Goal: Information Seeking & Learning: Learn about a topic

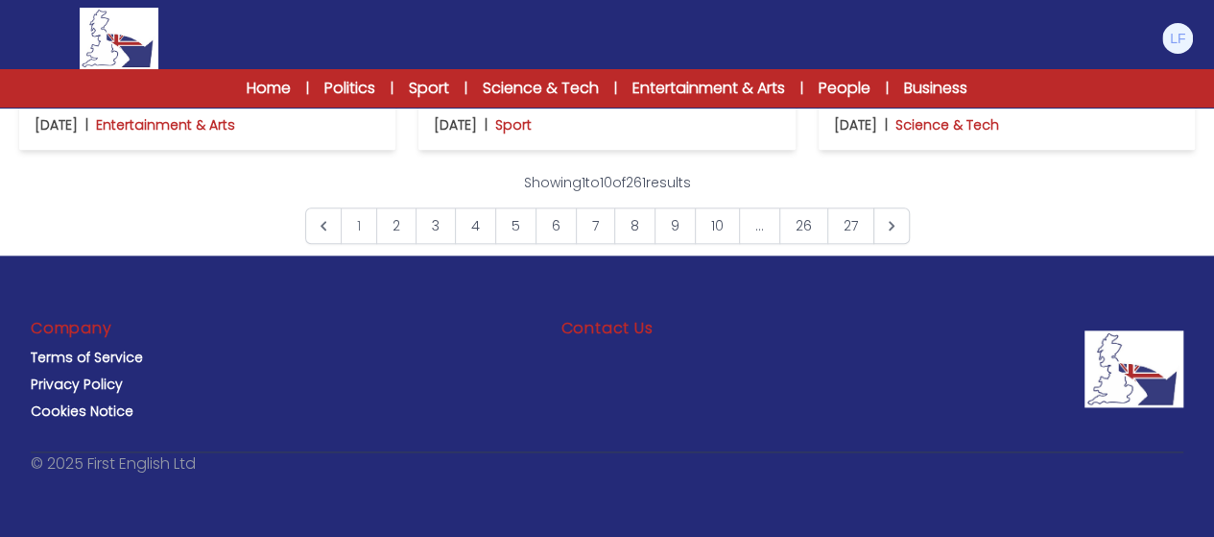
scroll to position [1613, 0]
click at [943, 108] on p "Scientists confirm that people can die of a broken heart" at bounding box center [1007, 81] width 346 height 54
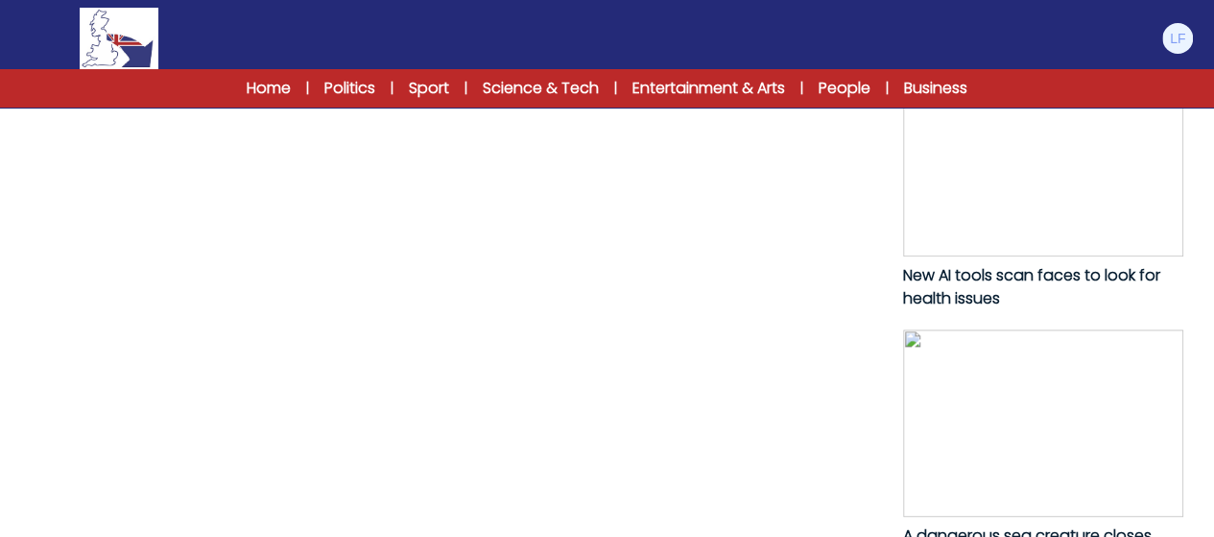
scroll to position [960, 0]
drag, startPoint x: 98, startPoint y: 193, endPoint x: 254, endPoint y: 208, distance: 157.2
copy p "g-lasting grief were"
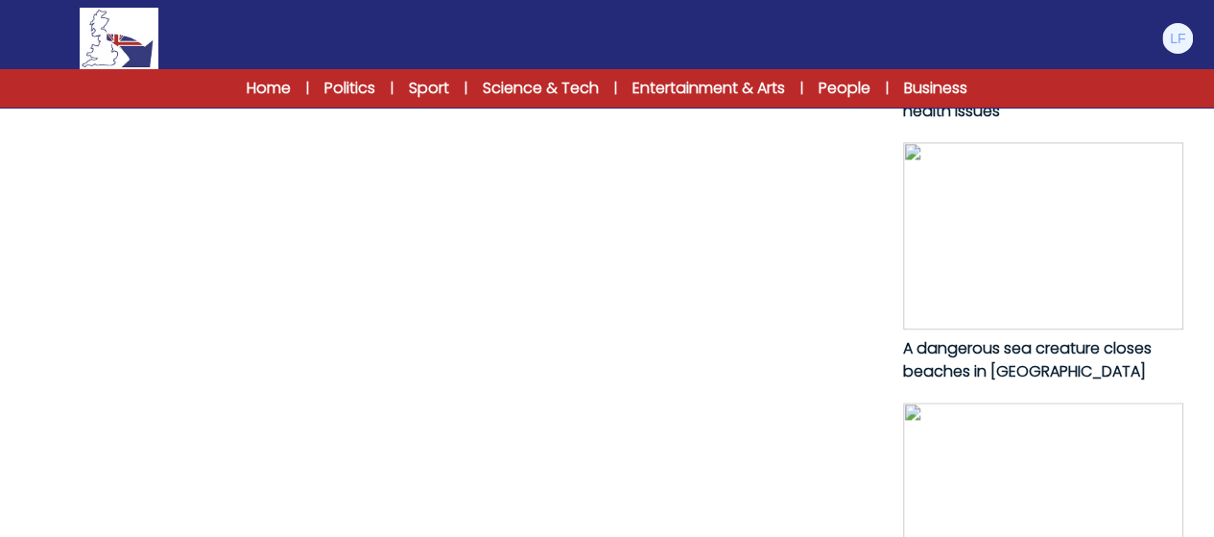
scroll to position [1152, 0]
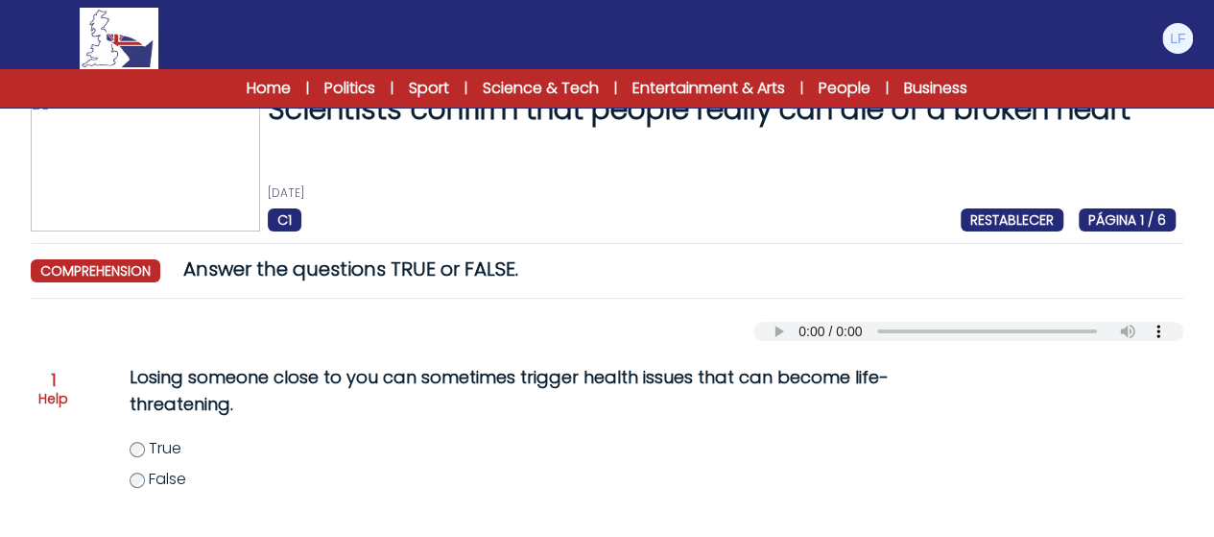
scroll to position [154, 0]
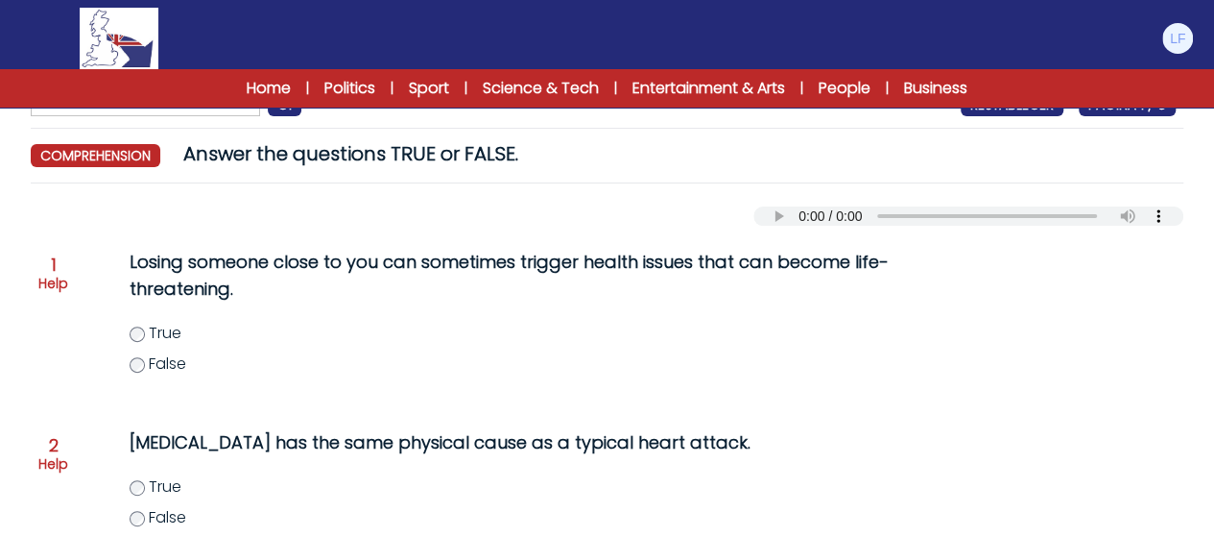
click at [134, 343] on label "True" at bounding box center [530, 333] width 801 height 23
click at [262, 385] on div "Losing someone close to you can sometimes trigger health issues that can become…" at bounding box center [491, 323] width 801 height 165
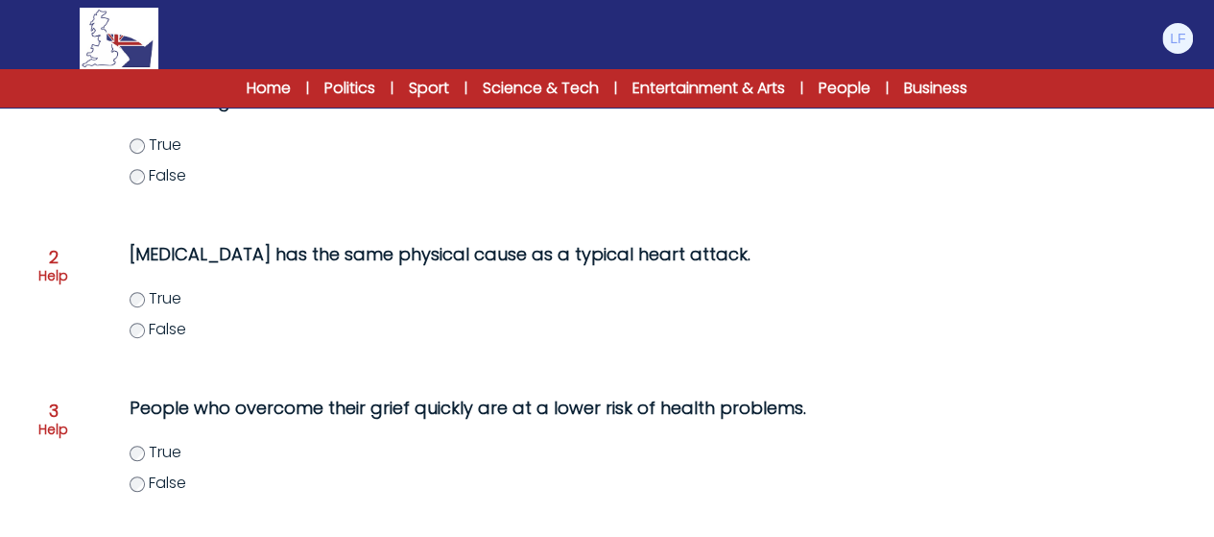
scroll to position [346, 0]
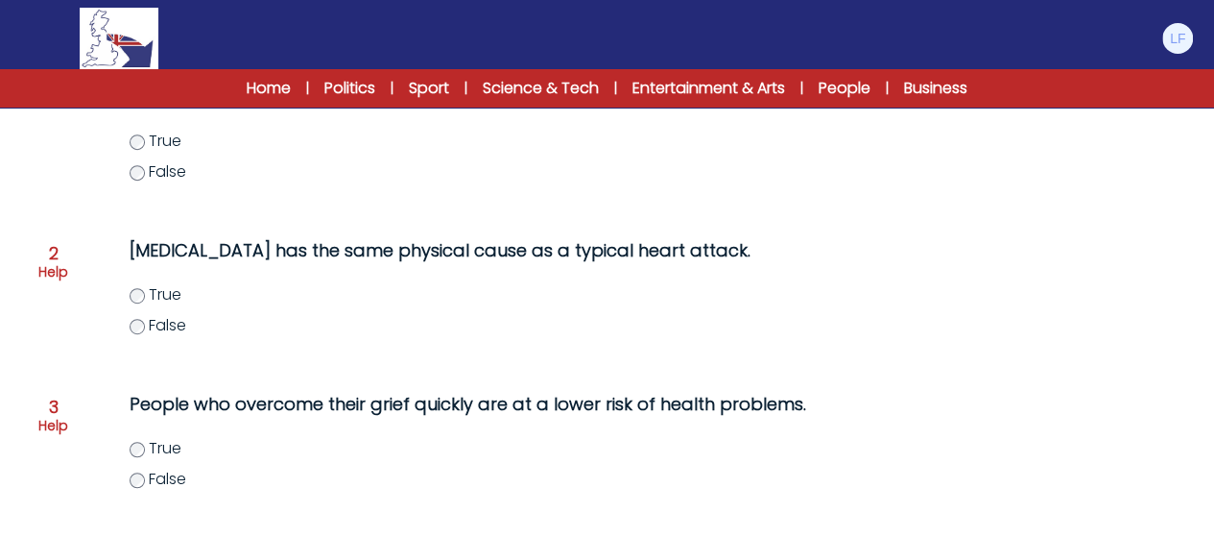
click at [144, 327] on label "False" at bounding box center [530, 325] width 801 height 23
click at [299, 406] on p "People who overcome their grief quickly are at a lower risk of health problems." at bounding box center [511, 404] width 763 height 27
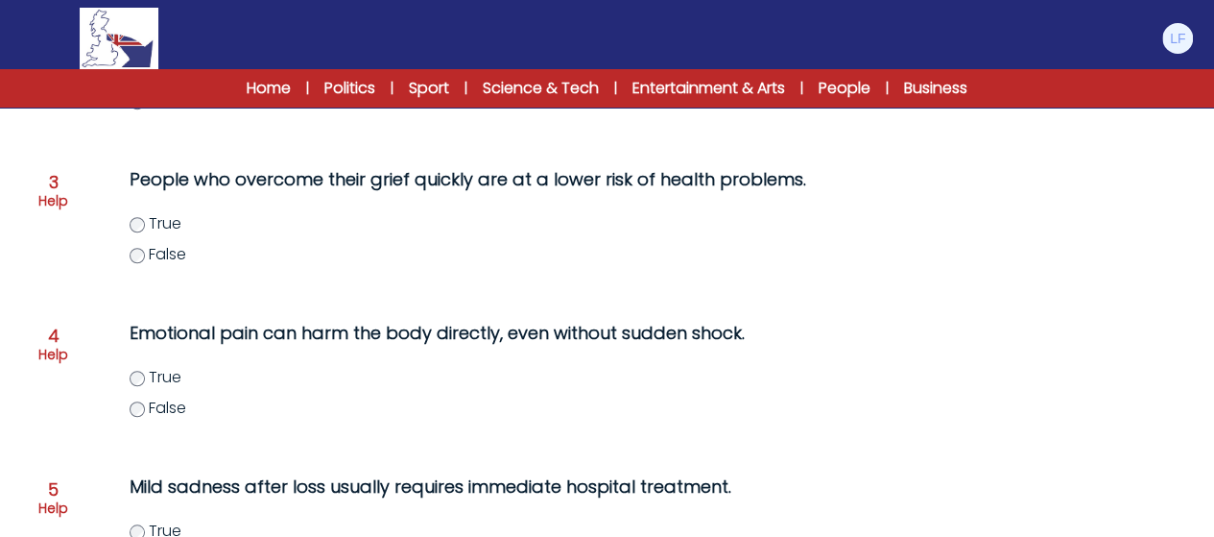
scroll to position [614, 0]
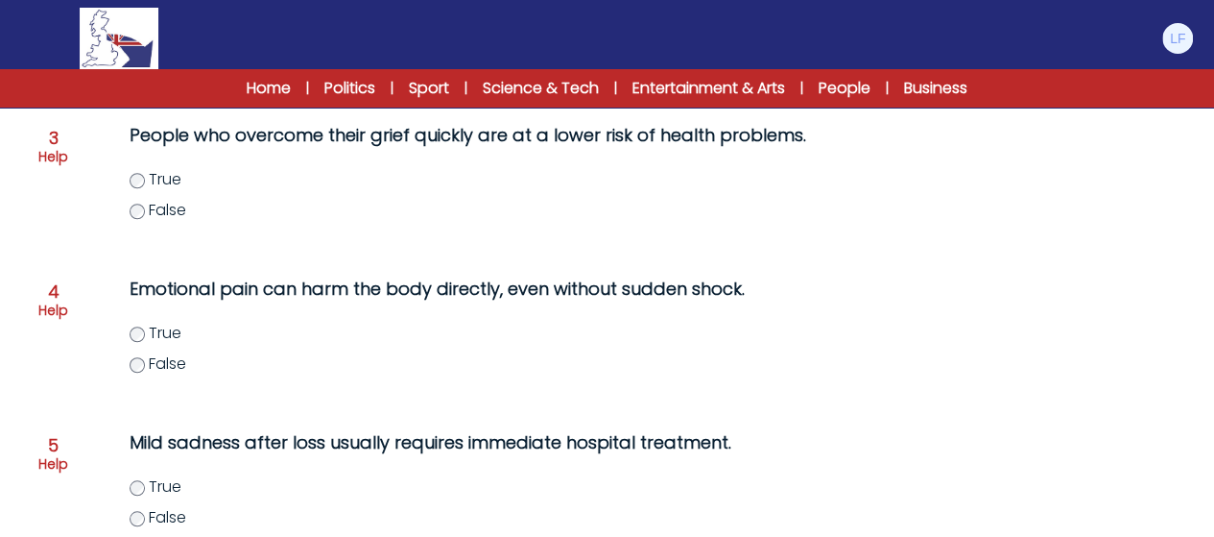
click at [176, 203] on span "False" at bounding box center [167, 210] width 37 height 22
click at [693, 358] on label "False" at bounding box center [530, 363] width 801 height 23
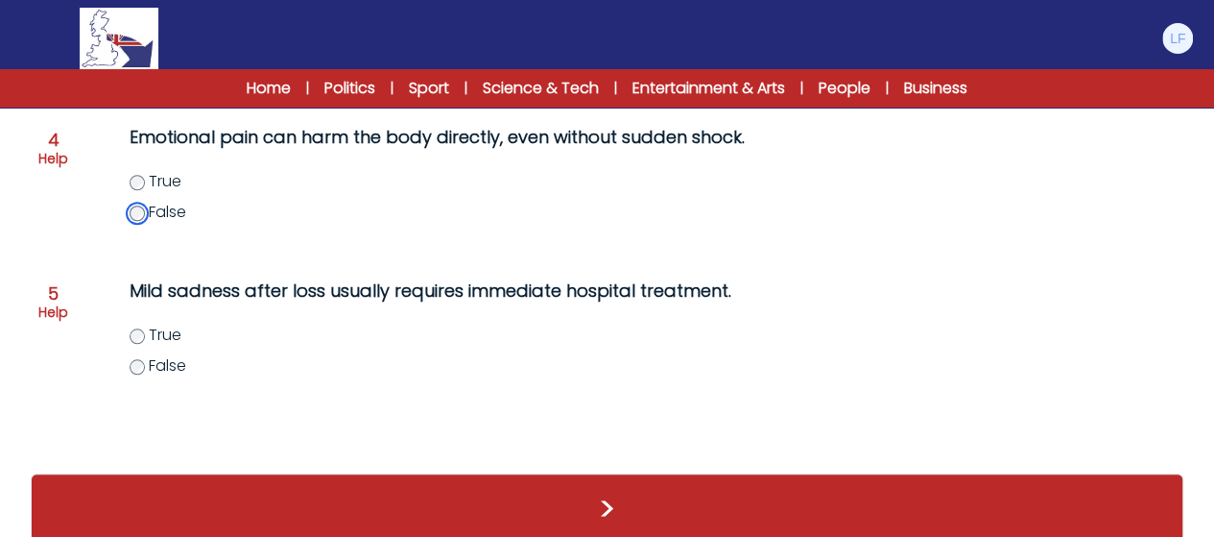
scroll to position [791, 0]
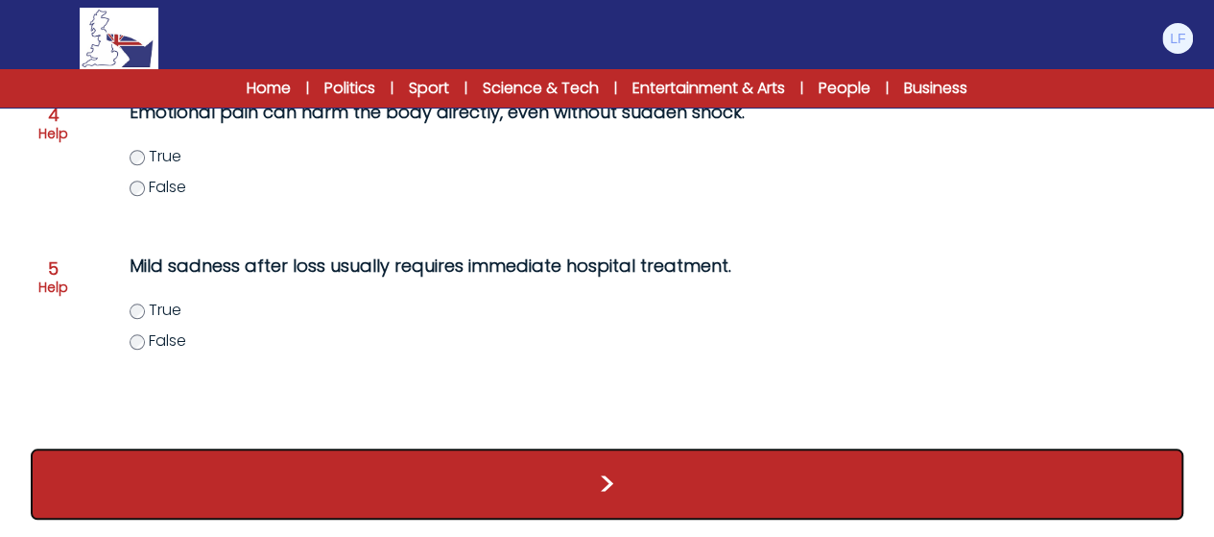
click at [275, 466] on button ">" at bounding box center [607, 483] width 1153 height 71
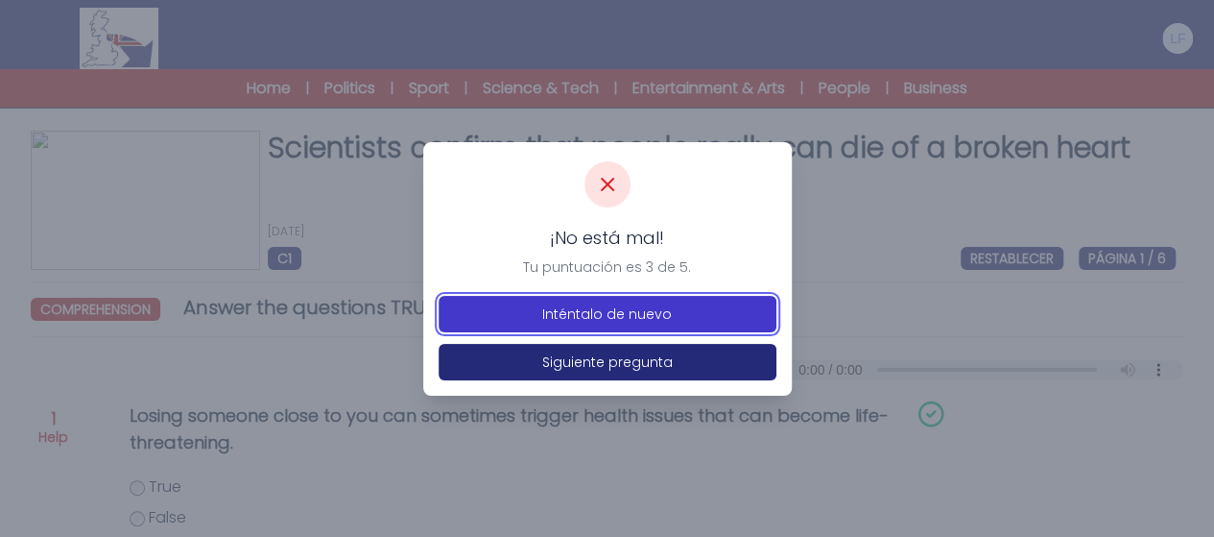
click at [680, 328] on button "Inténtalo de nuevo" at bounding box center [608, 314] width 338 height 36
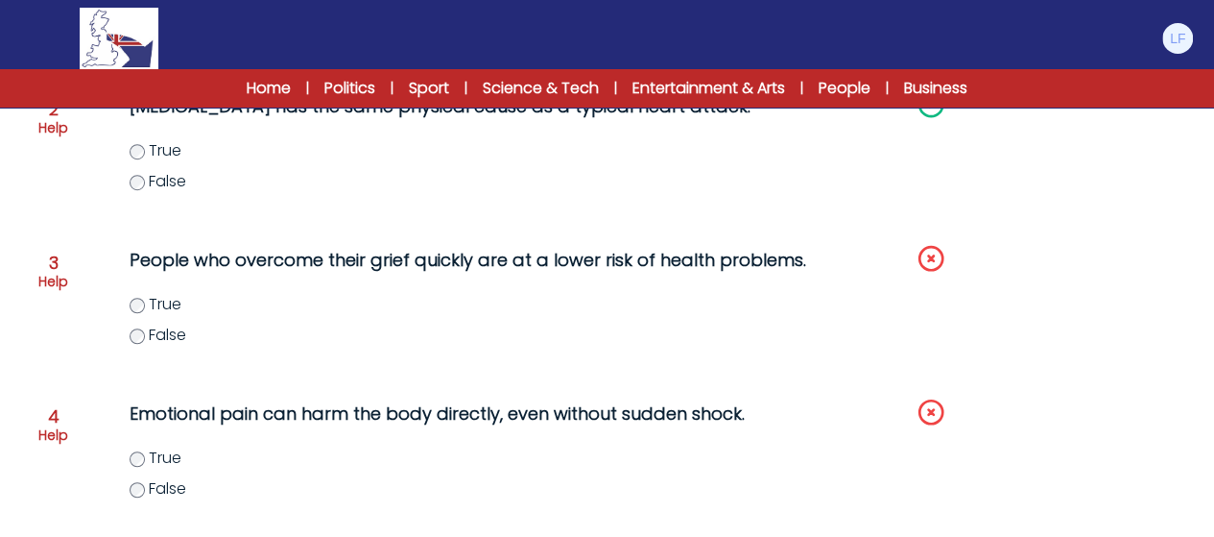
scroll to position [514, 0]
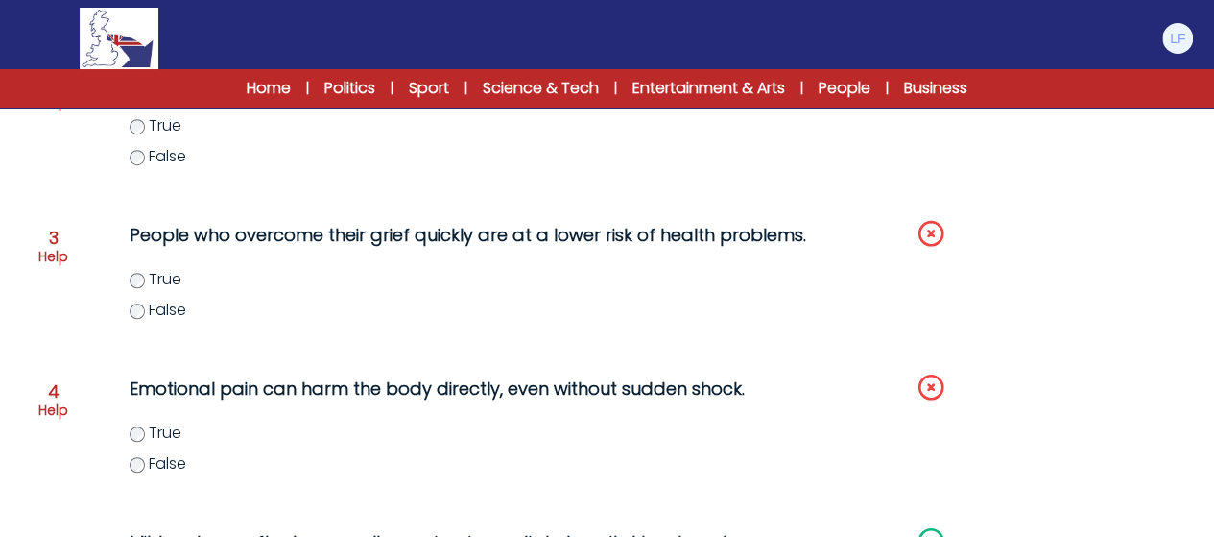
click at [165, 433] on span "True" at bounding box center [165, 432] width 33 height 22
click at [161, 282] on span "True" at bounding box center [165, 279] width 33 height 22
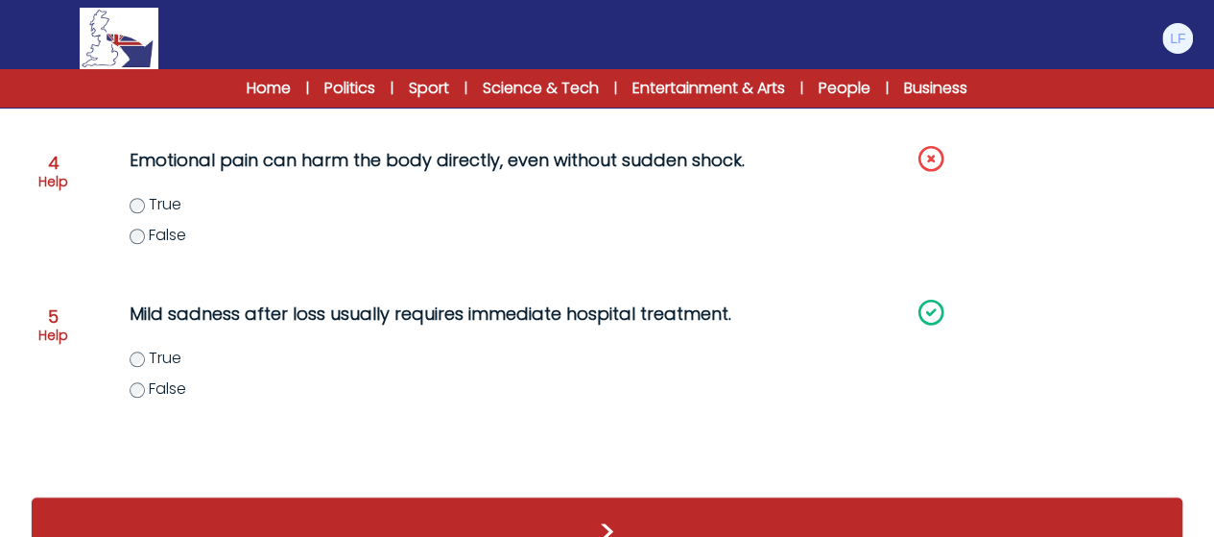
scroll to position [745, 0]
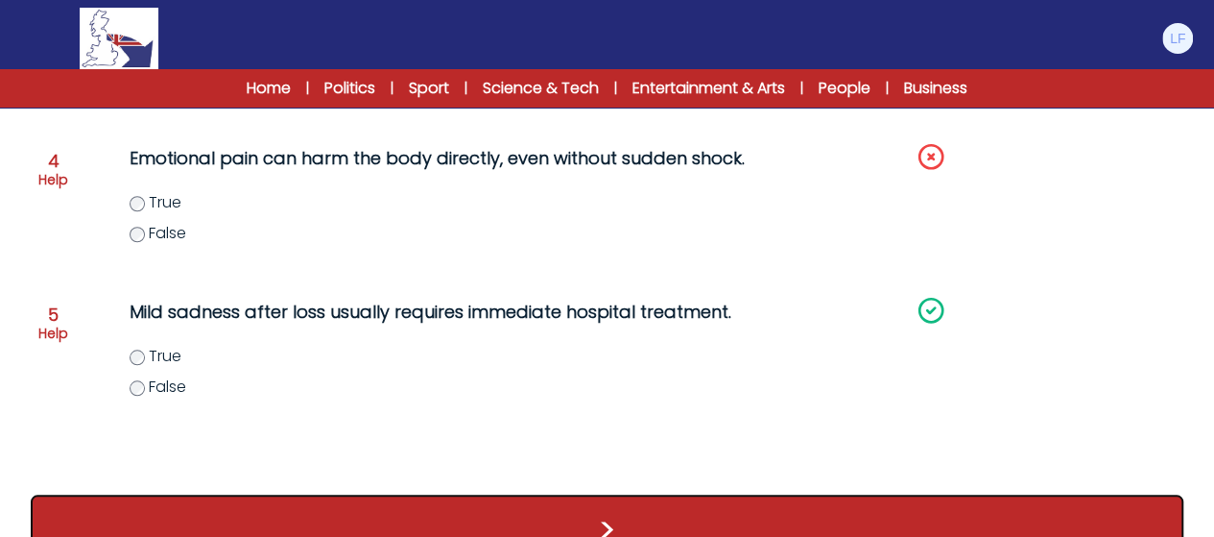
click at [1059, 514] on button ">" at bounding box center [607, 529] width 1153 height 71
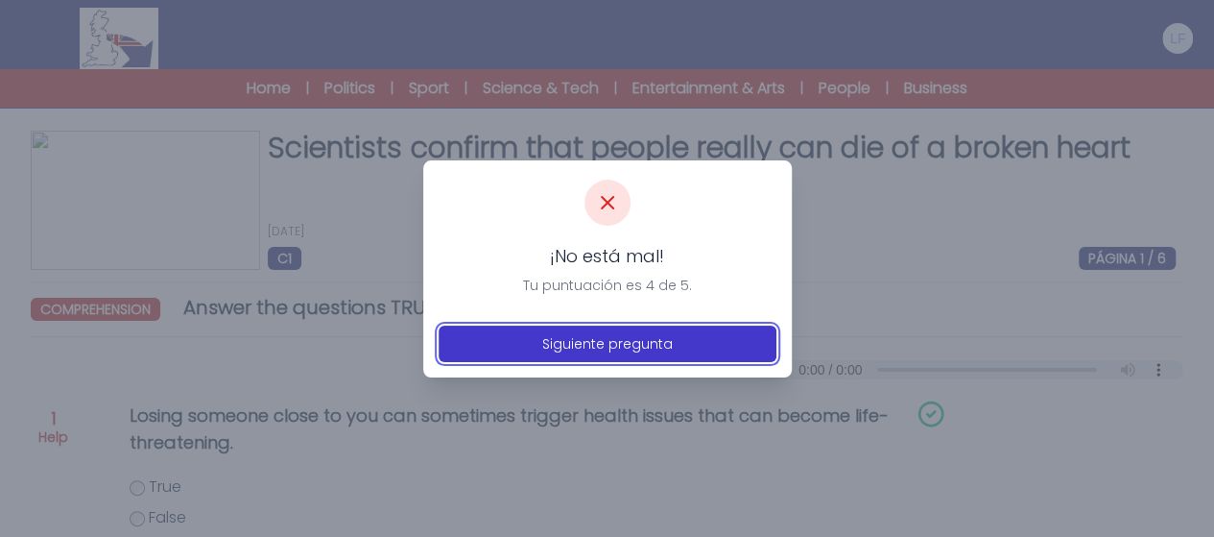
click at [672, 333] on button "Siguiente pregunta" at bounding box center [608, 343] width 338 height 36
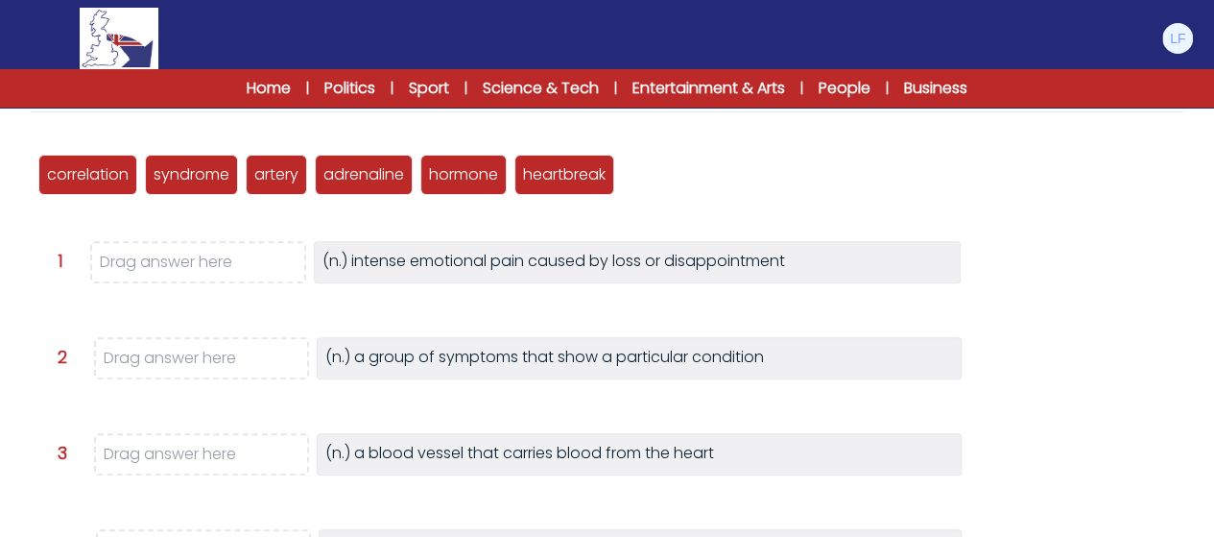
scroll to position [230, 0]
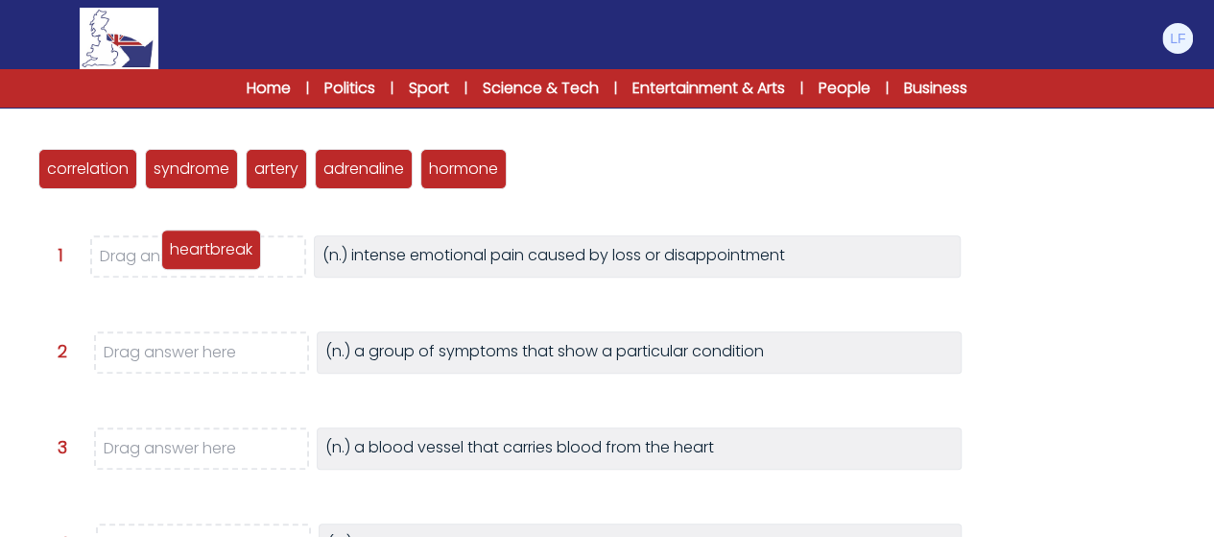
drag, startPoint x: 562, startPoint y: 168, endPoint x: 209, endPoint y: 249, distance: 362.3
click at [209, 249] on p "heartbreak" at bounding box center [211, 249] width 83 height 23
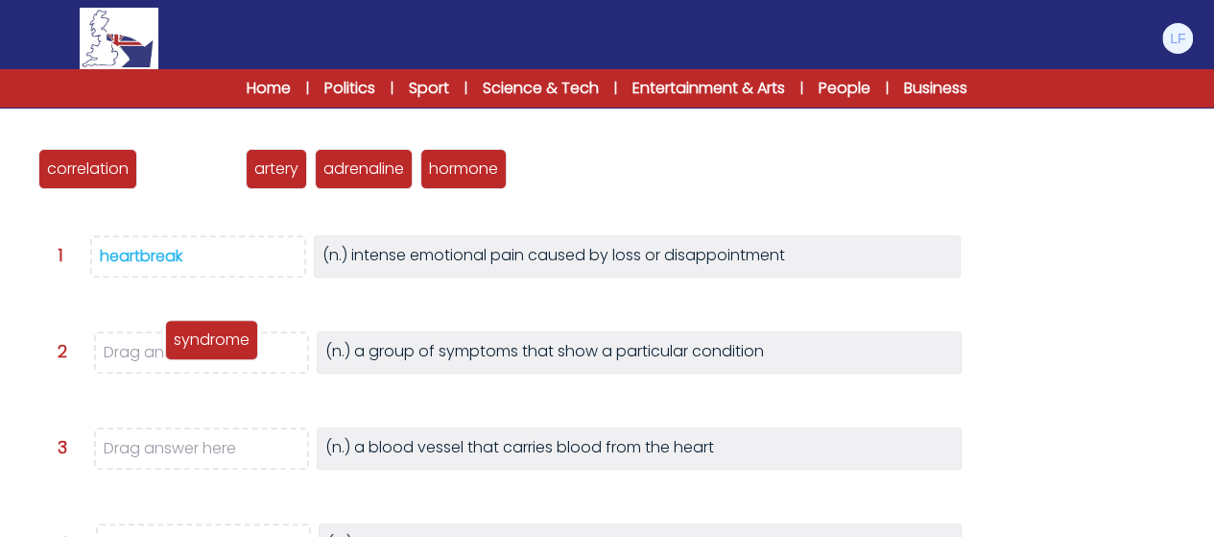
drag, startPoint x: 179, startPoint y: 176, endPoint x: 194, endPoint y: 347, distance: 171.5
click at [194, 347] on p "syndrome" at bounding box center [212, 339] width 76 height 23
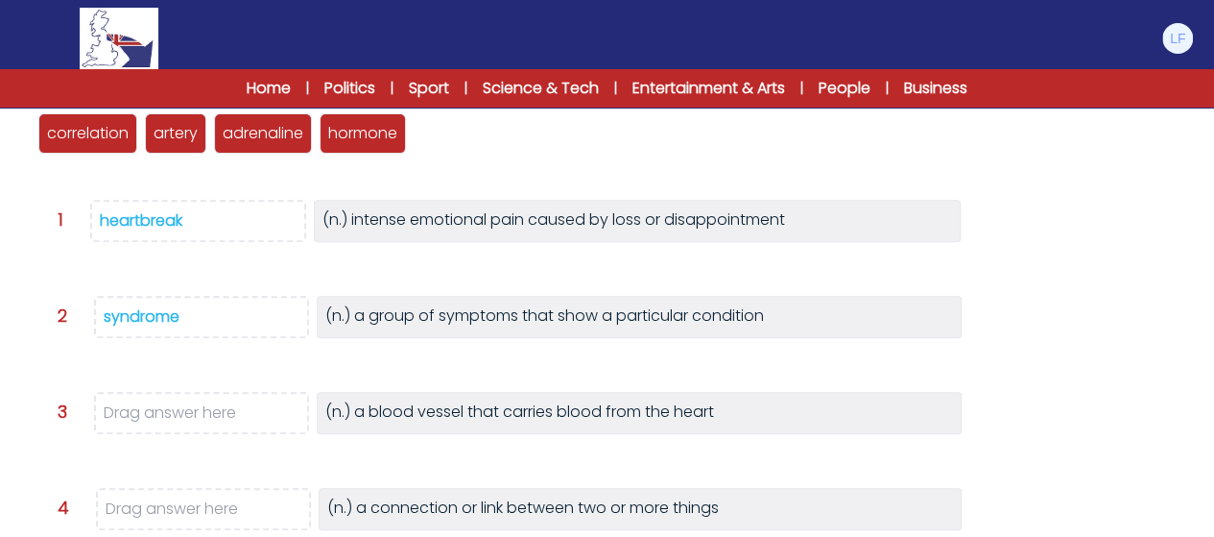
scroll to position [269, 0]
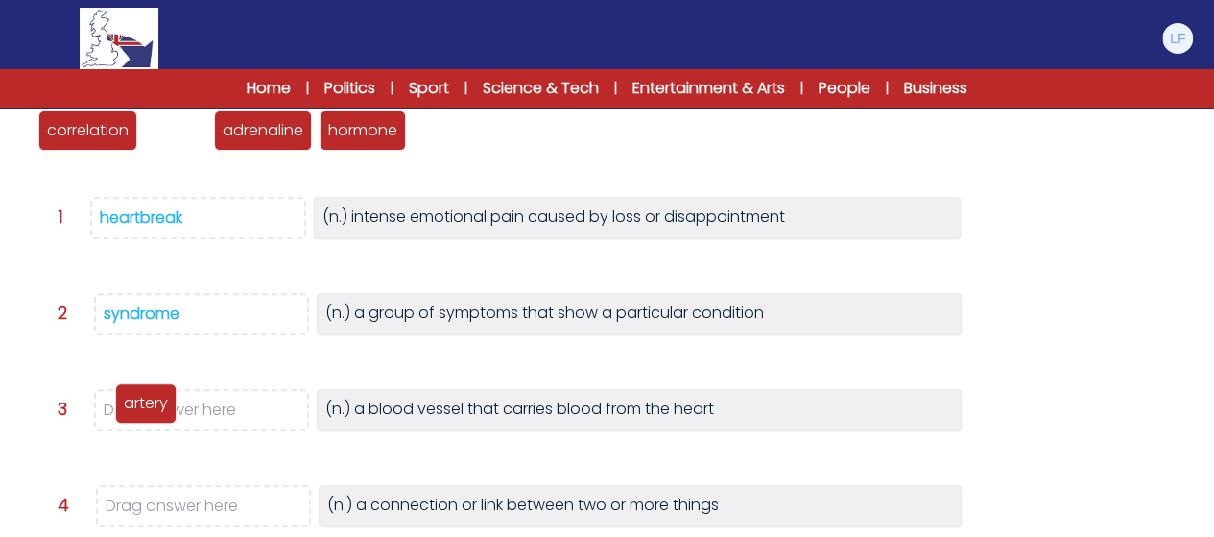
drag, startPoint x: 179, startPoint y: 133, endPoint x: 149, endPoint y: 406, distance: 274.2
click at [149, 406] on p "artery" at bounding box center [146, 403] width 44 height 23
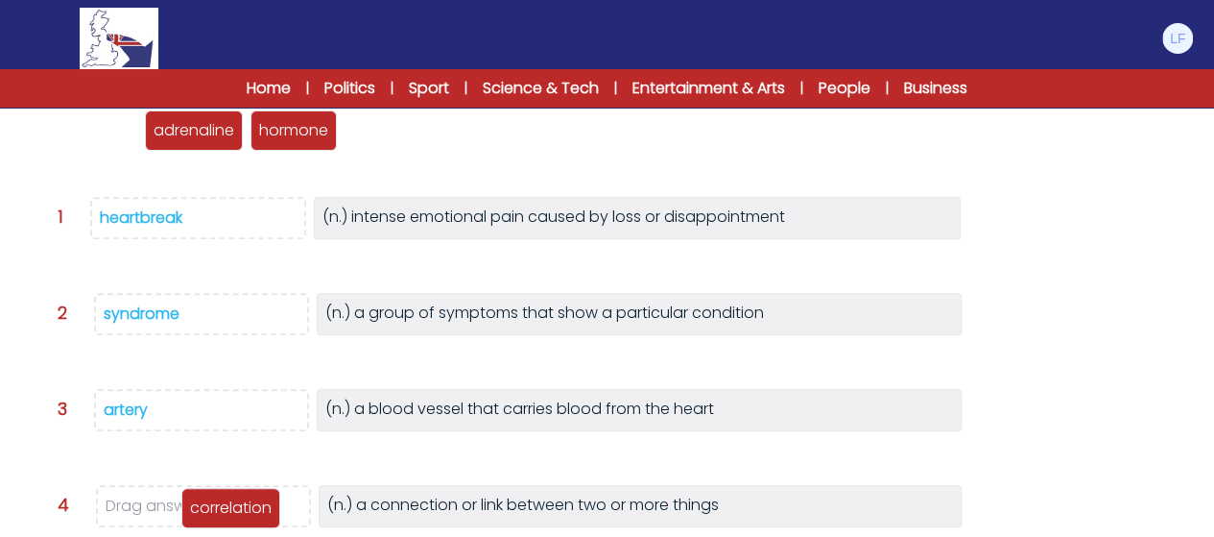
drag, startPoint x: 100, startPoint y: 136, endPoint x: 243, endPoint y: 514, distance: 403.4
click at [243, 514] on p "correlation" at bounding box center [231, 507] width 82 height 23
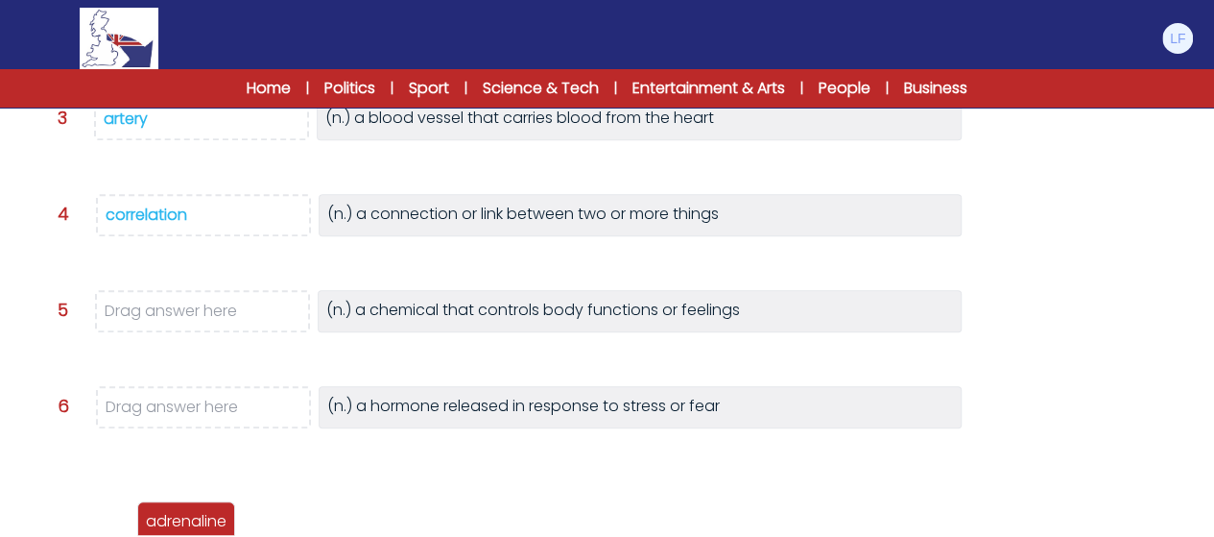
scroll to position [0, 0]
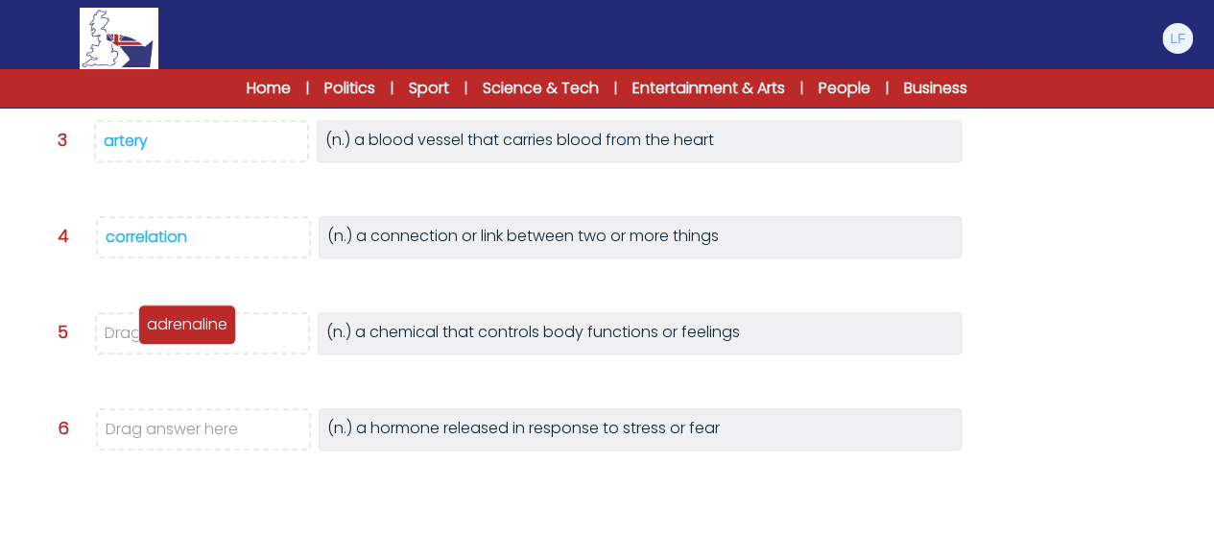
drag, startPoint x: 91, startPoint y: 139, endPoint x: 193, endPoint y: 335, distance: 220.7
click at [193, 335] on p "adrenaline" at bounding box center [187, 324] width 81 height 23
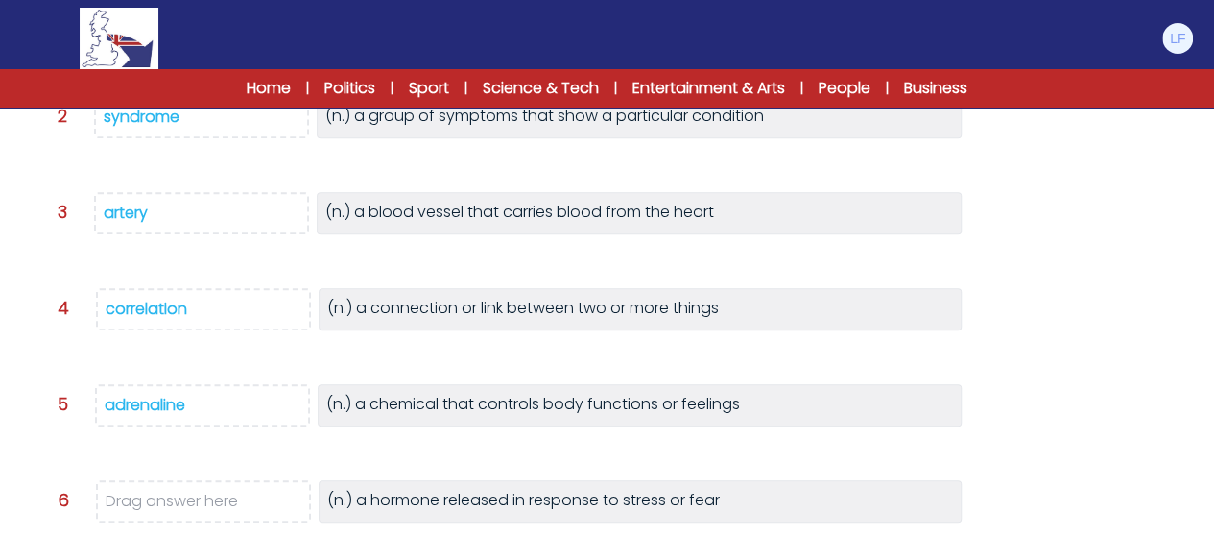
scroll to position [499, 0]
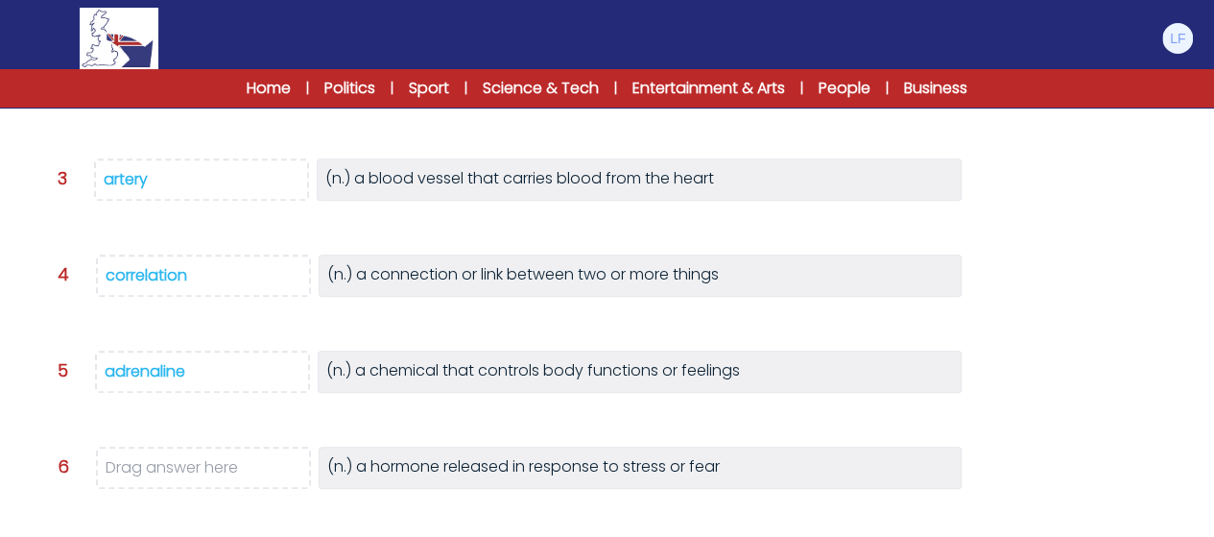
drag, startPoint x: 147, startPoint y: 365, endPoint x: 145, endPoint y: 475, distance: 110.4
click at [145, 476] on div "correlation syndrome artery adrenaline hormone heartbreak Question 1" at bounding box center [607, 213] width 1153 height 720
click at [163, 421] on div "correlation syndrome artery adrenaline hormone heartbreak Question 1" at bounding box center [607, 213] width 1153 height 720
drag, startPoint x: 137, startPoint y: 370, endPoint x: 120, endPoint y: 396, distance: 32.0
click at [120, 396] on div "Question 5 adrenaline (n.) a chemical that controls body functions or feelings" at bounding box center [626, 380] width 1137 height 61
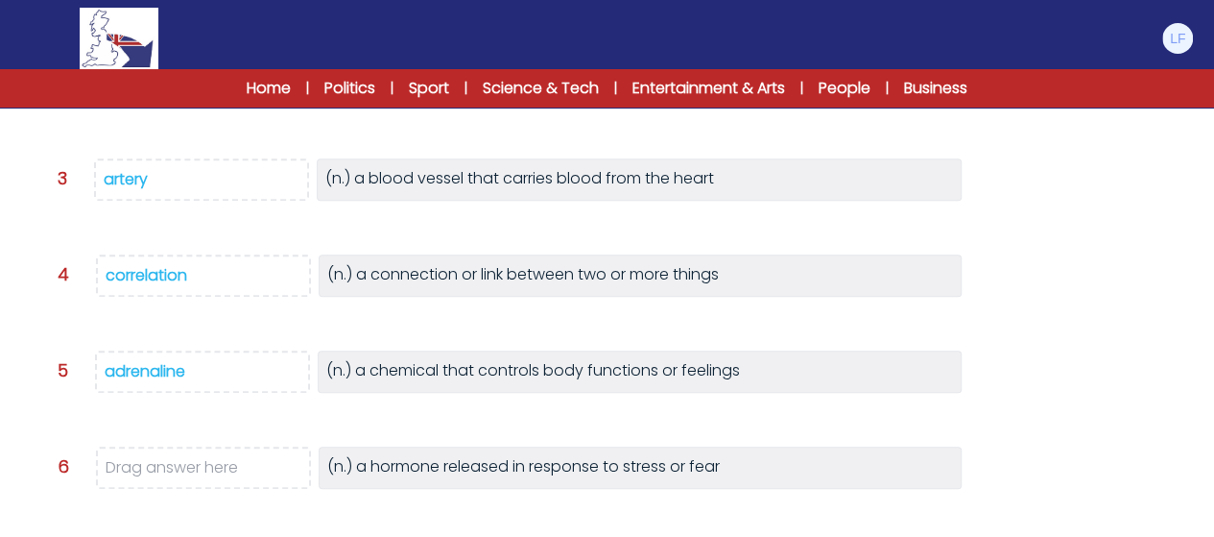
click at [196, 365] on span "adrenaline" at bounding box center [202, 371] width 215 height 42
click at [165, 377] on div "adrenaline" at bounding box center [145, 371] width 81 height 22
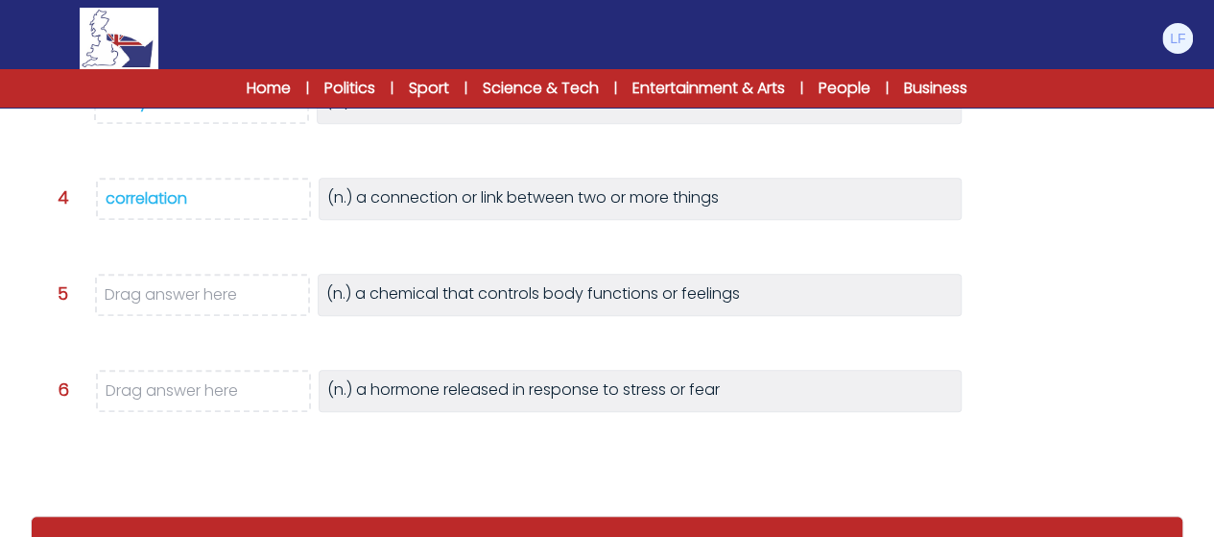
scroll to position [0, 0]
drag, startPoint x: 75, startPoint y: 412, endPoint x: 190, endPoint y: 312, distance: 152.4
click at [190, 312] on div "hormone" at bounding box center [197, 299] width 86 height 40
drag, startPoint x: 61, startPoint y: 408, endPoint x: 179, endPoint y: 395, distance: 117.9
click at [179, 395] on span "adrenaline" at bounding box center [204, 385] width 81 height 22
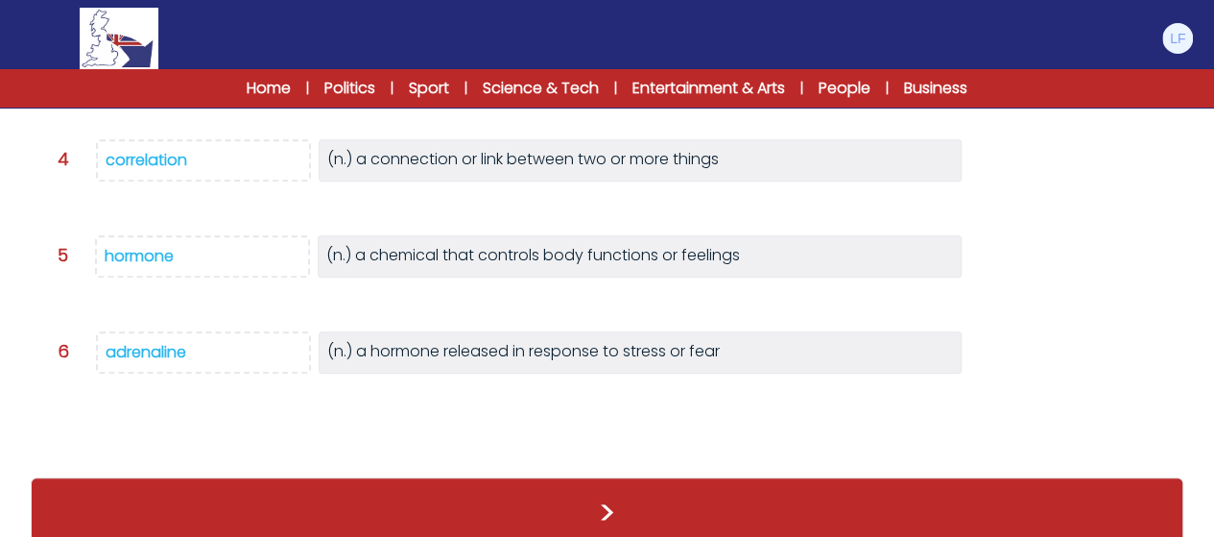
scroll to position [618, 0]
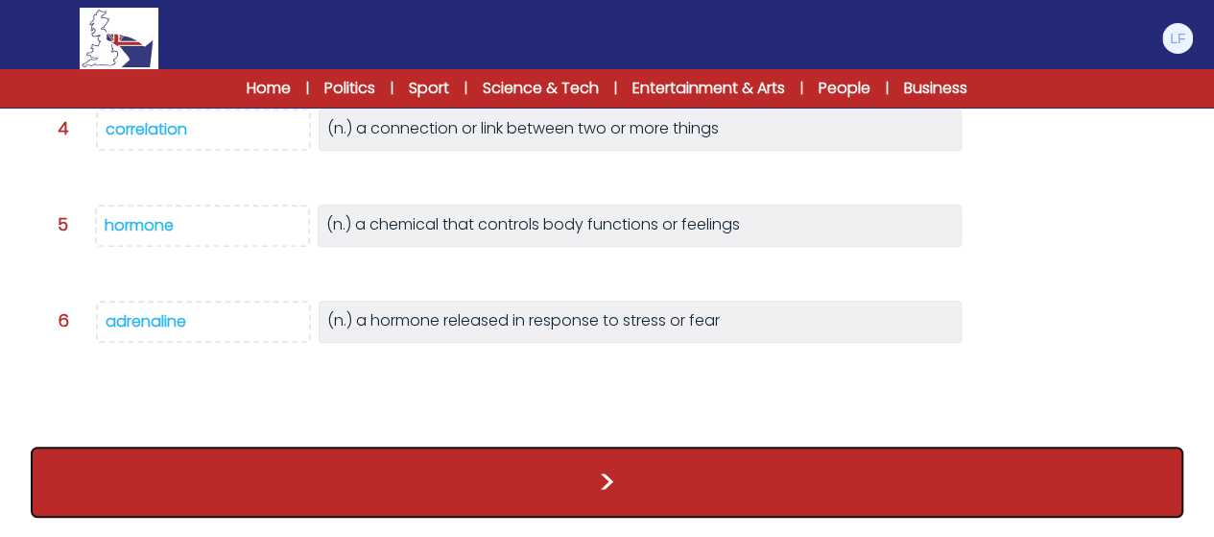
click at [230, 477] on button ">" at bounding box center [607, 481] width 1153 height 71
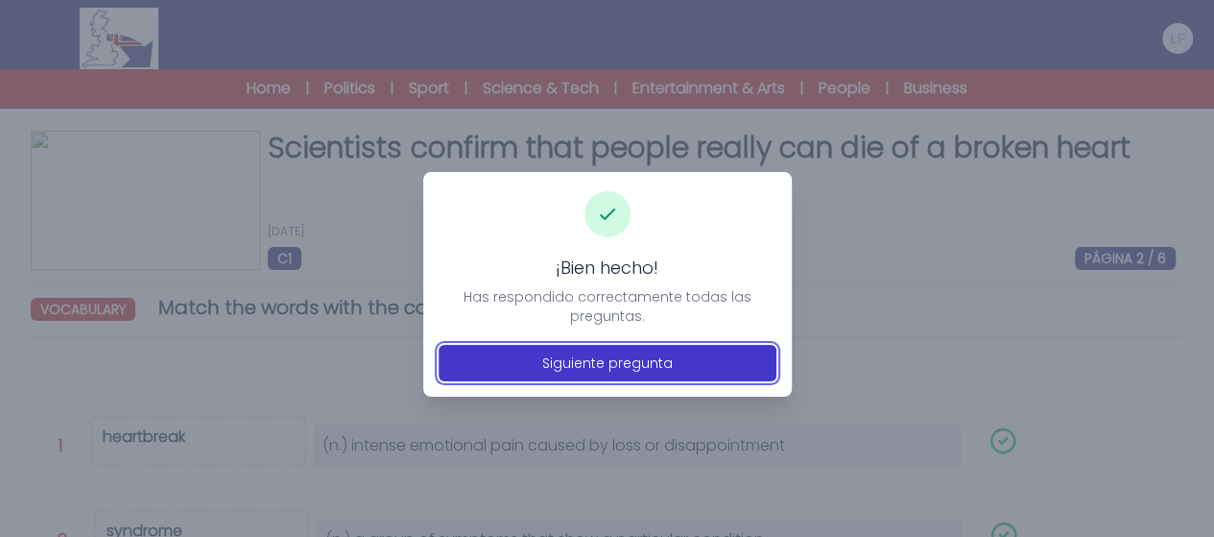
click at [472, 362] on button "Siguiente pregunta" at bounding box center [608, 363] width 338 height 36
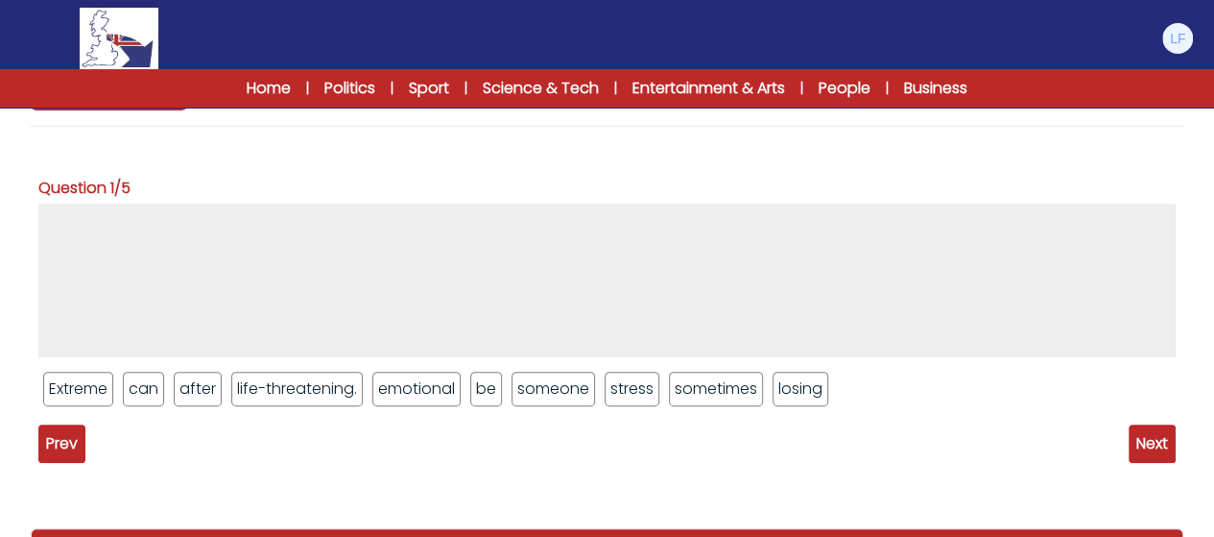
scroll to position [213, 0]
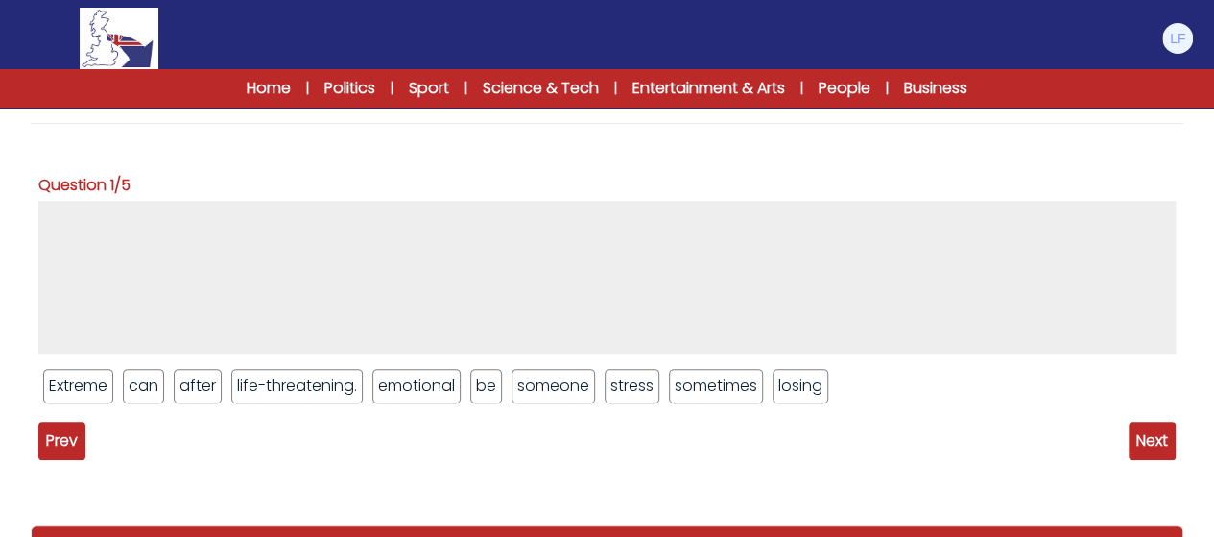
click at [78, 380] on li "Extreme" at bounding box center [78, 386] width 70 height 35
click at [78, 395] on li "Extreme" at bounding box center [78, 386] width 70 height 35
click at [75, 391] on li "Extreme" at bounding box center [78, 386] width 70 height 35
drag, startPoint x: 80, startPoint y: 364, endPoint x: 92, endPoint y: 269, distance: 95.8
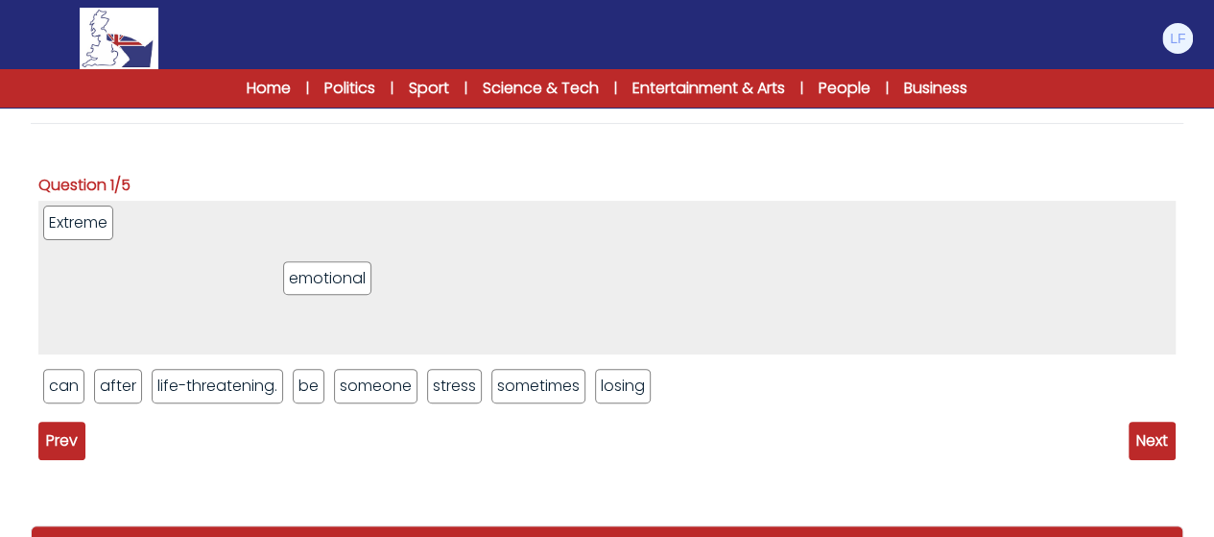
drag, startPoint x: 319, startPoint y: 280, endPoint x: 315, endPoint y: 246, distance: 34.8
drag, startPoint x: 458, startPoint y: 379, endPoint x: 410, endPoint y: 257, distance: 131.0
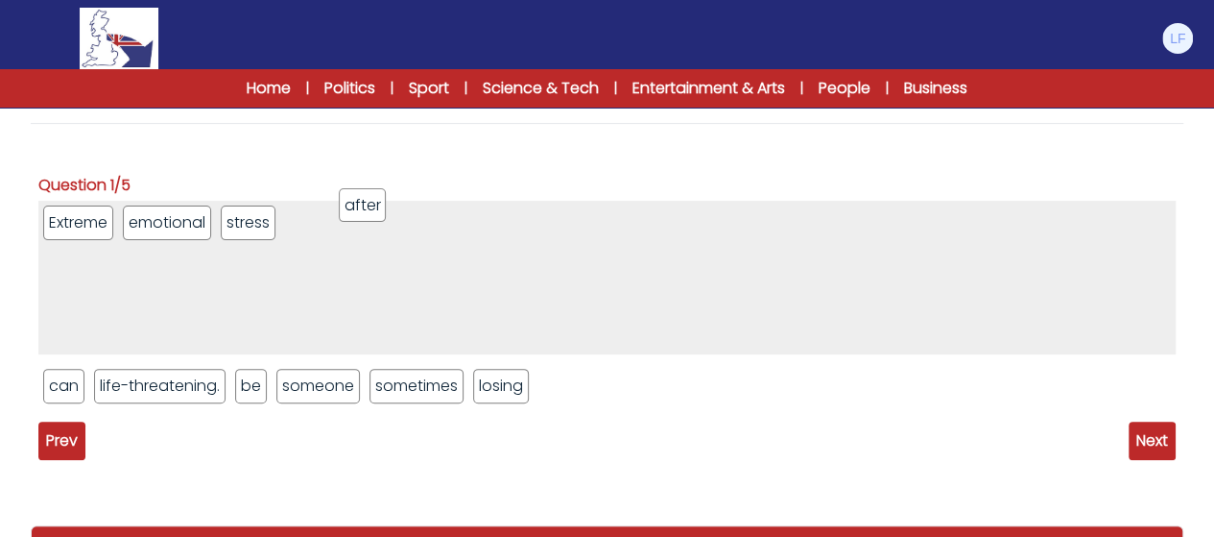
drag, startPoint x: 120, startPoint y: 386, endPoint x: 367, endPoint y: 205, distance: 305.6
drag, startPoint x: 505, startPoint y: 386, endPoint x: 484, endPoint y: 205, distance: 181.7
drag, startPoint x: 344, startPoint y: 375, endPoint x: 601, endPoint y: 105, distance: 373.4
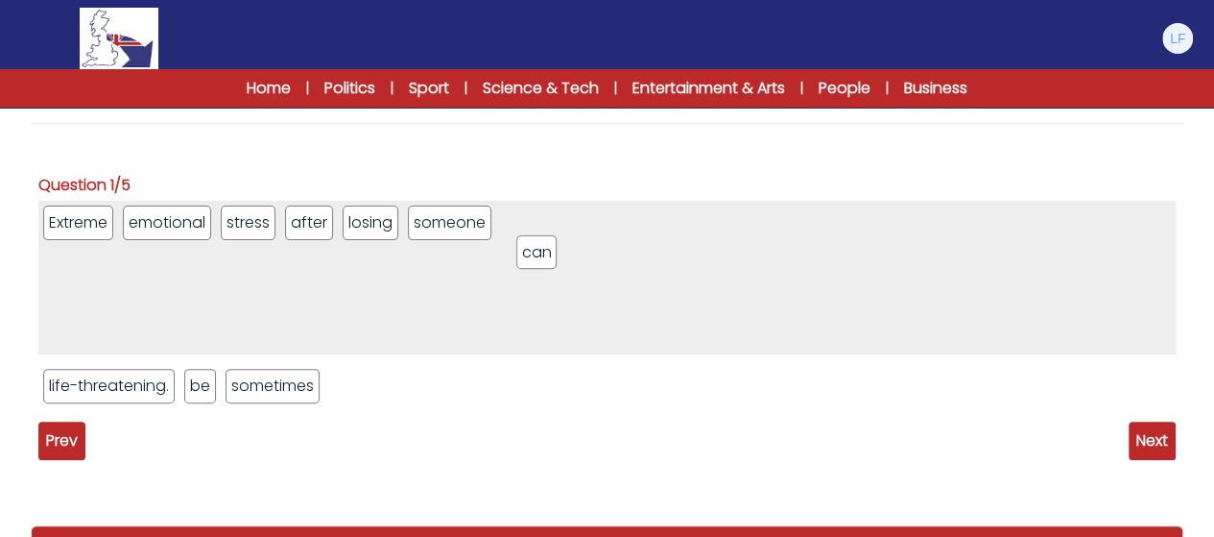
drag, startPoint x: 77, startPoint y: 381, endPoint x: 555, endPoint y: 247, distance: 496.5
drag, startPoint x: 202, startPoint y: 373, endPoint x: 825, endPoint y: 47, distance: 703.3
drag, startPoint x: 152, startPoint y: 383, endPoint x: 747, endPoint y: 245, distance: 611.0
drag, startPoint x: 111, startPoint y: 389, endPoint x: 389, endPoint y: 295, distance: 292.9
drag, startPoint x: 389, startPoint y: 295, endPoint x: 155, endPoint y: 367, distance: 245.0
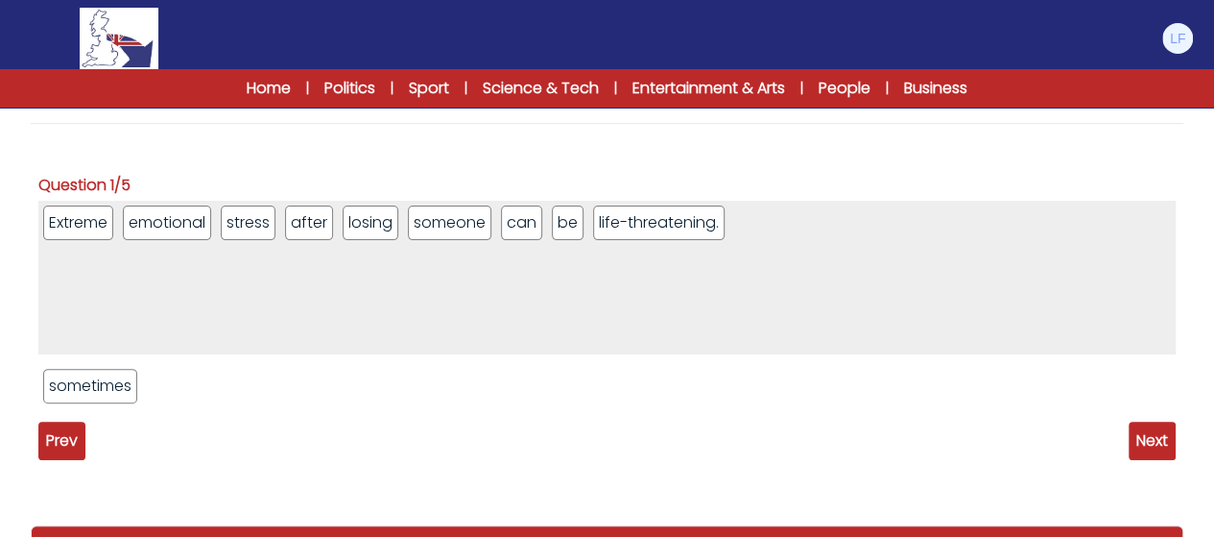
click at [155, 367] on ul "sometimes" at bounding box center [606, 386] width 1137 height 44
drag, startPoint x: 123, startPoint y: 384, endPoint x: 544, endPoint y: 395, distance: 421.5
click at [641, 206] on li "life-threatening." at bounding box center [659, 222] width 132 height 35
click at [587, 226] on ul "Extreme emotional stress after losing someone can be life-threatening." at bounding box center [606, 278] width 1137 height 154
click at [576, 221] on li "be" at bounding box center [568, 222] width 32 height 35
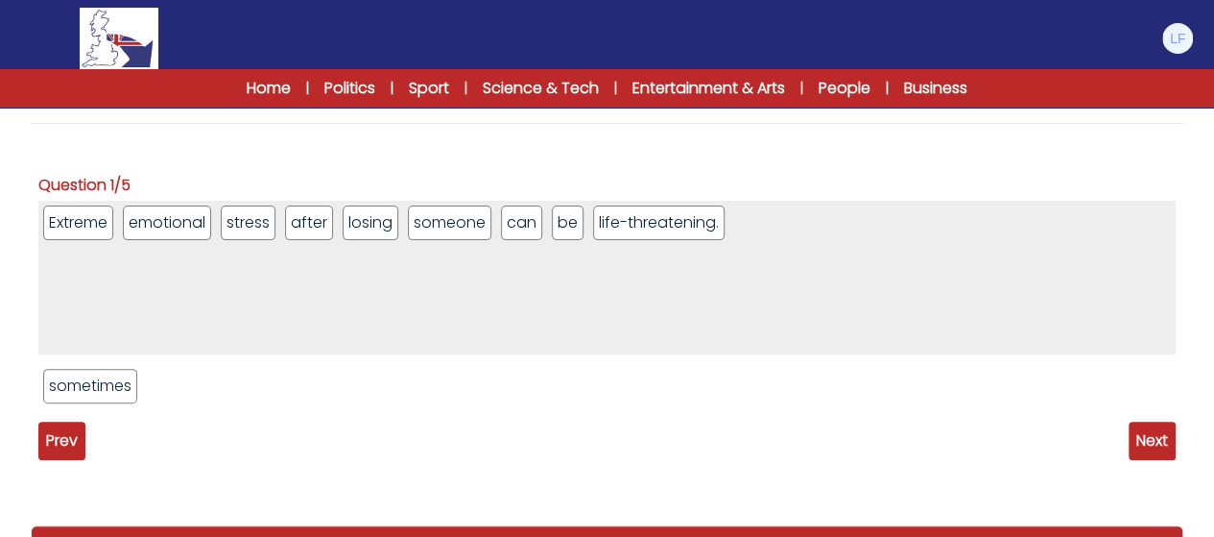
click at [579, 223] on li "be" at bounding box center [568, 222] width 32 height 35
click at [570, 221] on li "be" at bounding box center [568, 222] width 32 height 35
drag, startPoint x: 628, startPoint y: 254, endPoint x: 608, endPoint y: 461, distance: 207.4
drag, startPoint x: 562, startPoint y: 386, endPoint x: 562, endPoint y: 398, distance: 12.5
drag, startPoint x: 535, startPoint y: 323, endPoint x: 609, endPoint y: 285, distance: 83.3
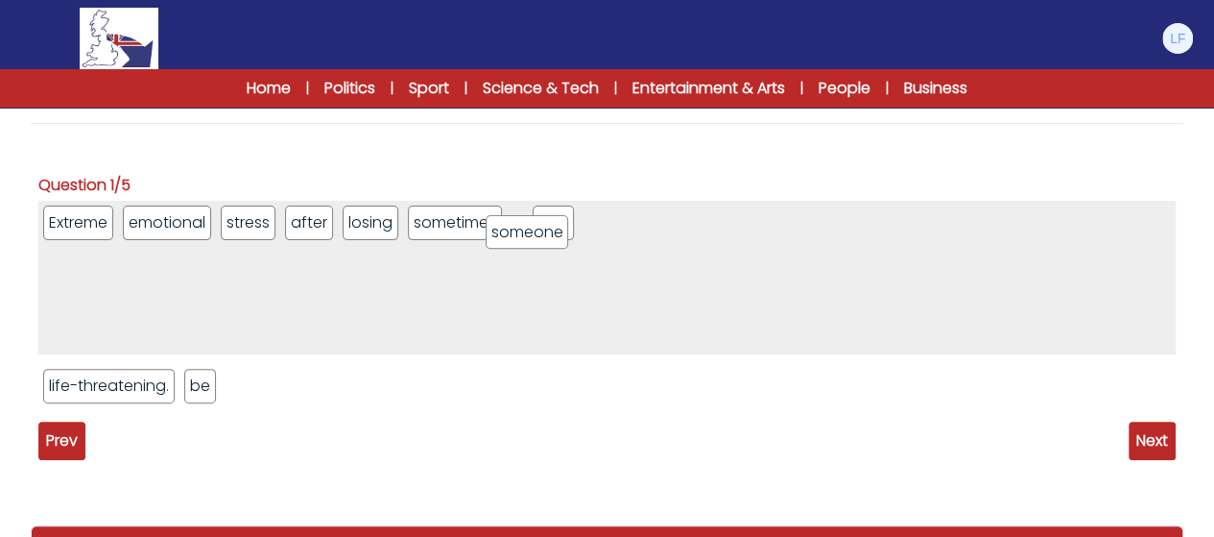
drag, startPoint x: 566, startPoint y: 226, endPoint x: 537, endPoint y: 233, distance: 30.7
drag, startPoint x: 459, startPoint y: 227, endPoint x: 666, endPoint y: 254, distance: 209.1
drag, startPoint x: 347, startPoint y: 323, endPoint x: 849, endPoint y: 178, distance: 523.7
drag, startPoint x: 401, startPoint y: 235, endPoint x: 733, endPoint y: 226, distance: 332.3
drag, startPoint x: 205, startPoint y: 372, endPoint x: 874, endPoint y: 270, distance: 676.9
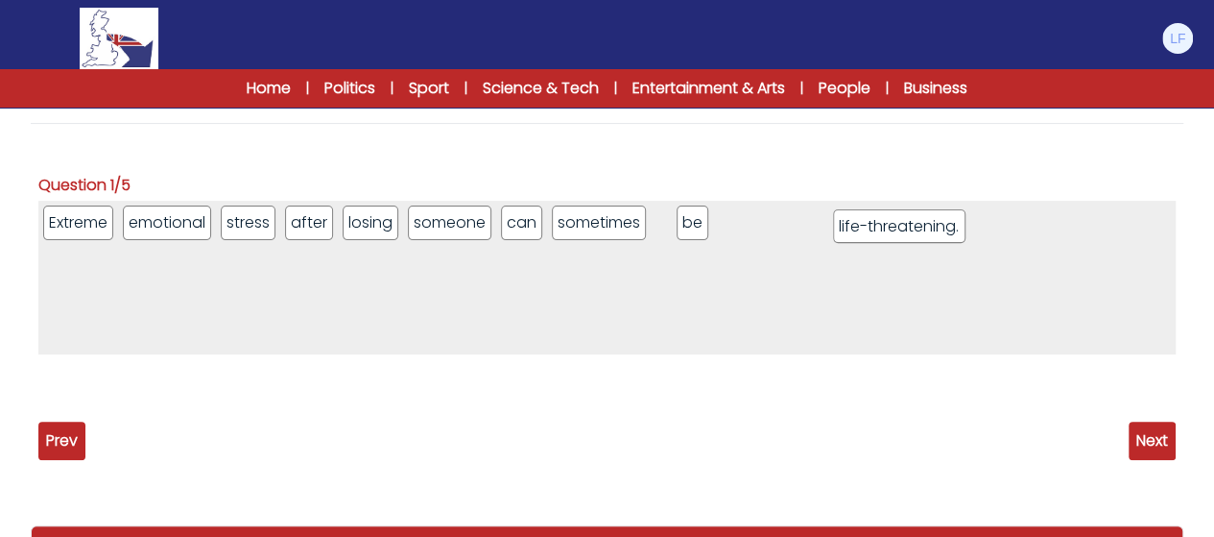
drag, startPoint x: 818, startPoint y: 227, endPoint x: 914, endPoint y: 220, distance: 96.3
drag, startPoint x: 767, startPoint y: 223, endPoint x: 920, endPoint y: 239, distance: 153.5
click at [1167, 433] on span "Next" at bounding box center [1152, 440] width 47 height 38
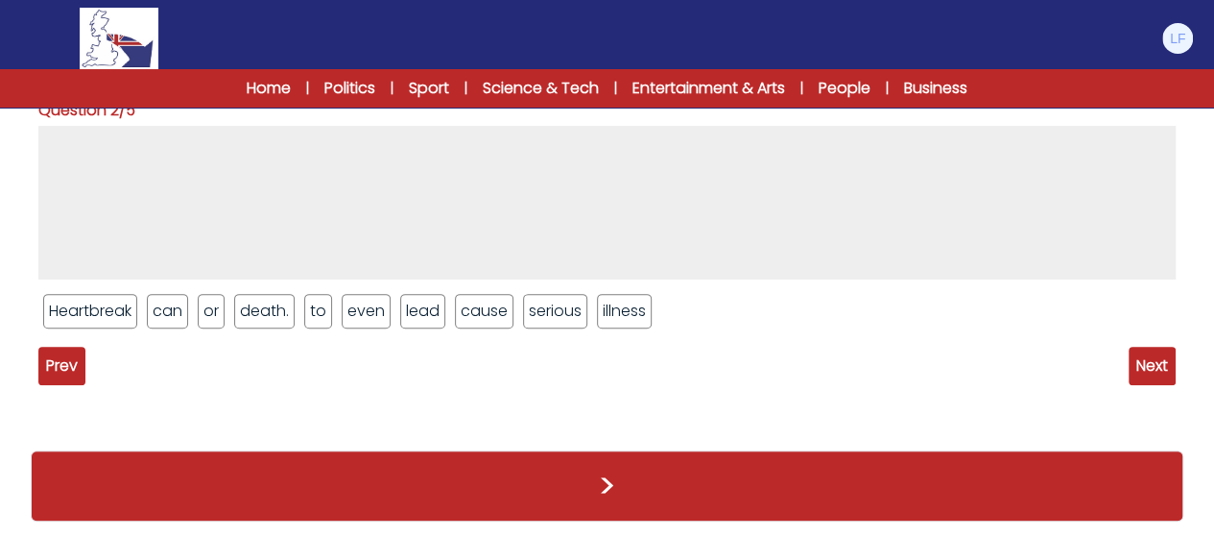
scroll to position [290, 0]
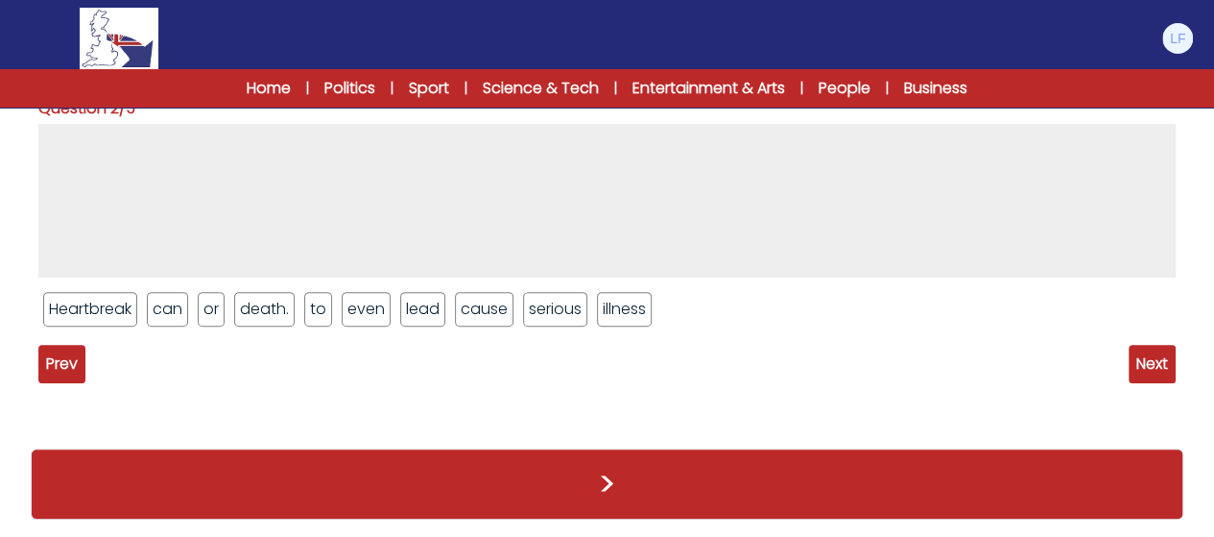
click at [91, 312] on li "Heartbreak" at bounding box center [90, 309] width 94 height 35
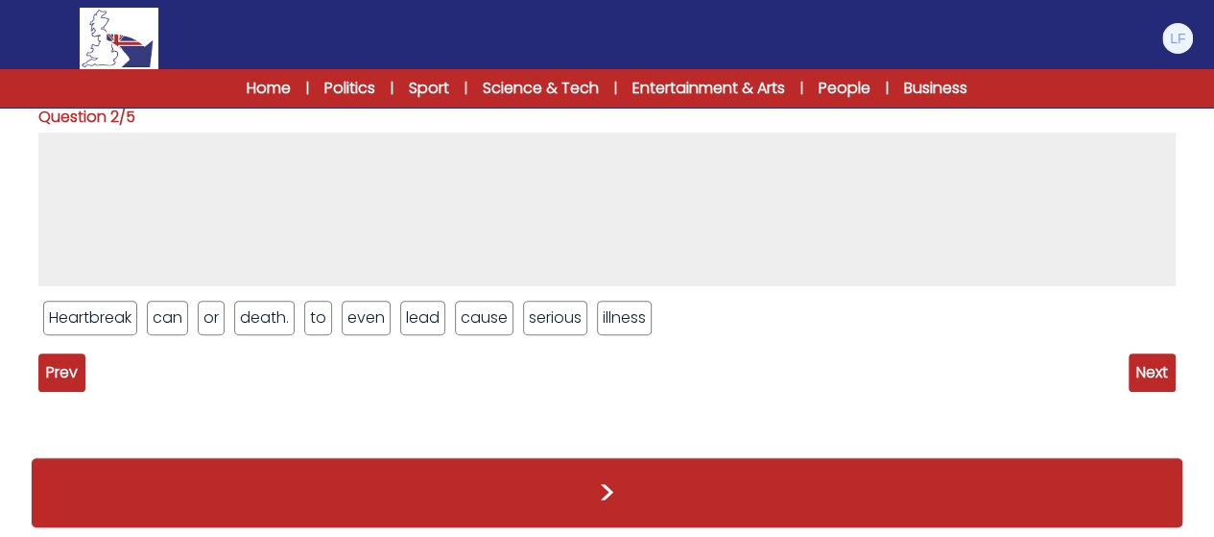
scroll to position [279, 0]
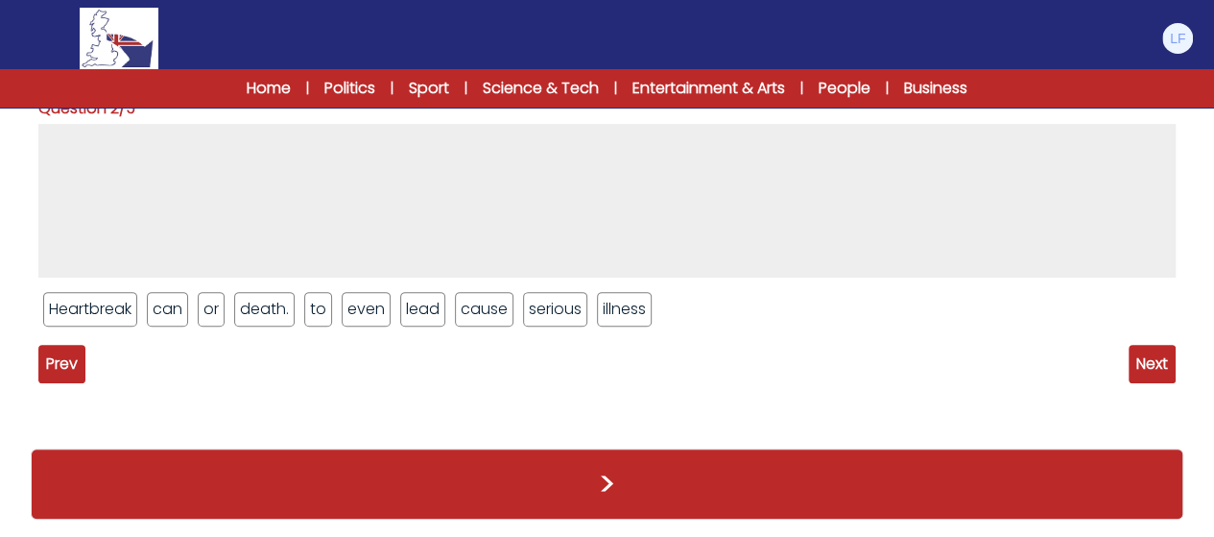
click at [93, 320] on li "Heartbreak" at bounding box center [90, 309] width 94 height 35
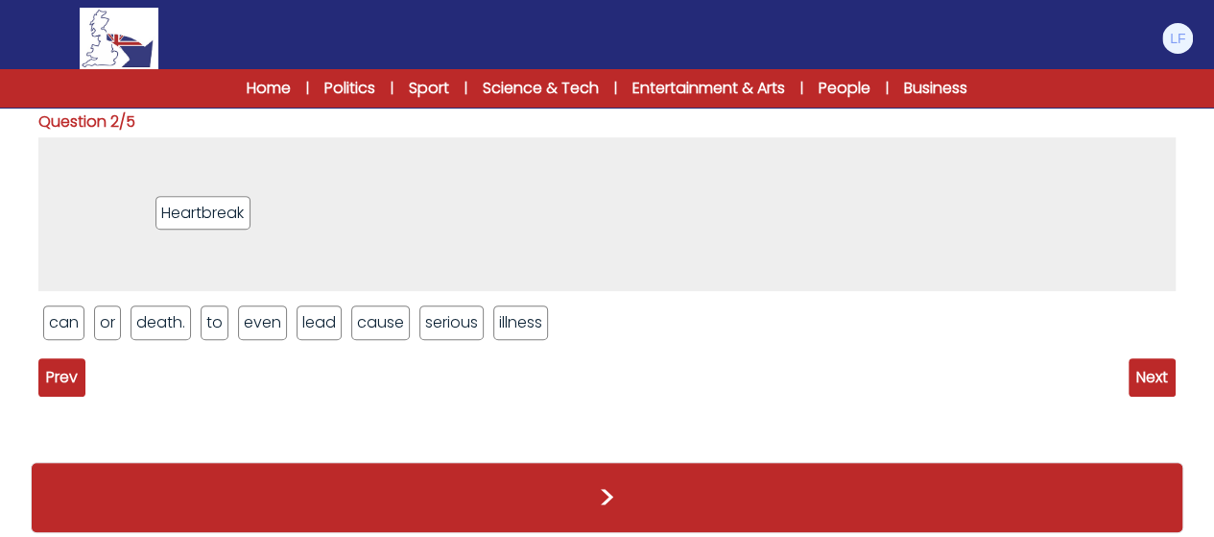
drag, startPoint x: 85, startPoint y: 317, endPoint x: 200, endPoint y: 205, distance: 159.5
drag, startPoint x: 64, startPoint y: 316, endPoint x: 267, endPoint y: 181, distance: 243.1
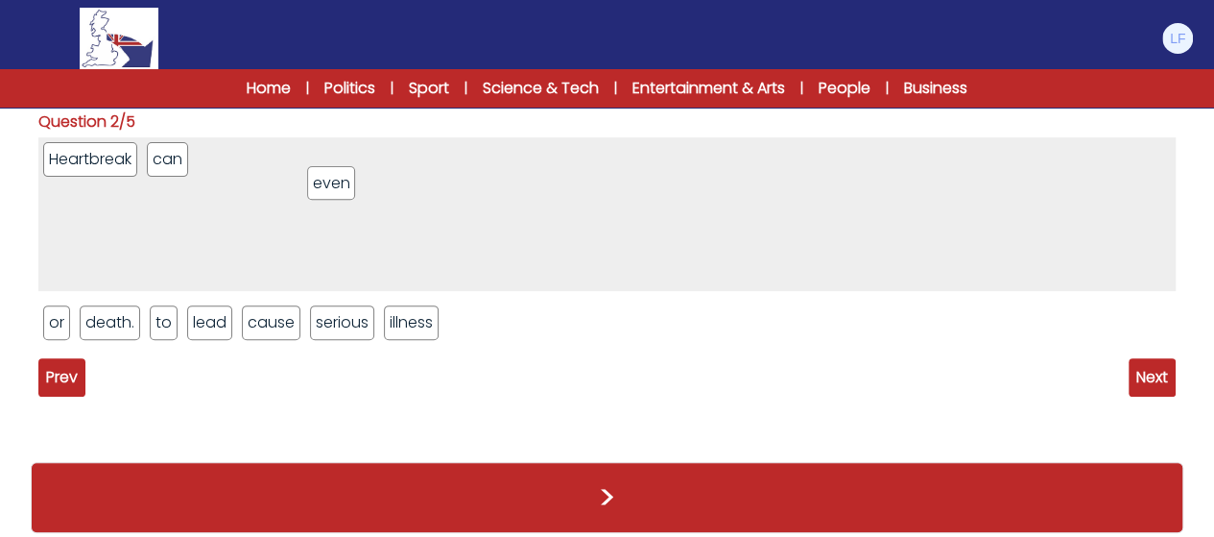
drag, startPoint x: 213, startPoint y: 320, endPoint x: 337, endPoint y: 184, distance: 183.4
drag, startPoint x: 198, startPoint y: 322, endPoint x: 398, endPoint y: 184, distance: 243.1
drag, startPoint x: 161, startPoint y: 323, endPoint x: 411, endPoint y: 176, distance: 290.1
drag, startPoint x: 255, startPoint y: 332, endPoint x: 449, endPoint y: 182, distance: 245.0
drag, startPoint x: 235, startPoint y: 324, endPoint x: 310, endPoint y: 327, distance: 74.9
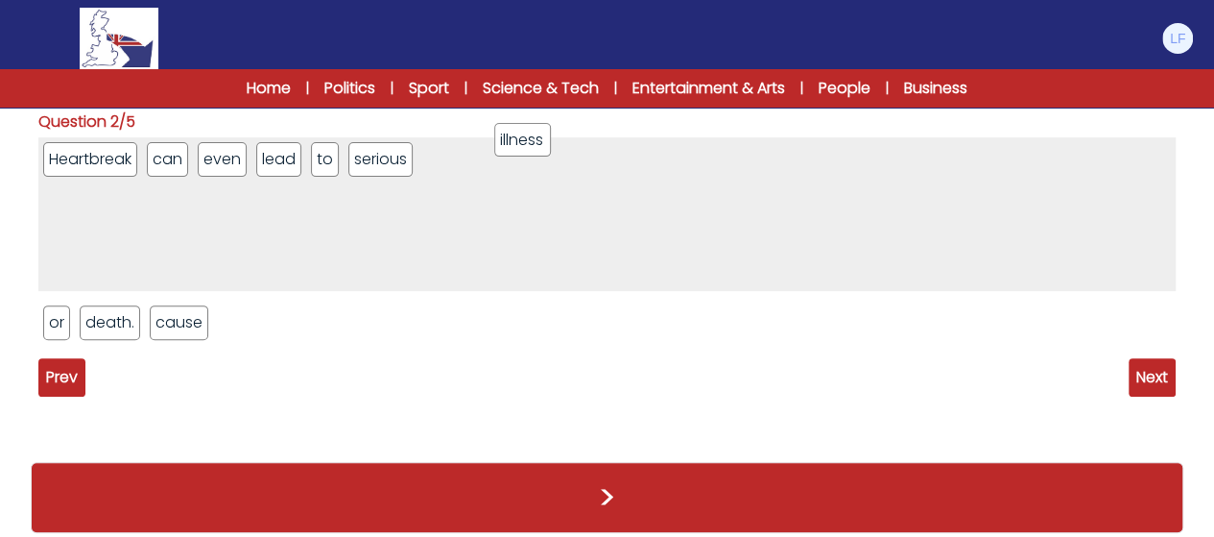
drag, startPoint x: 292, startPoint y: 299, endPoint x: 525, endPoint y: 135, distance: 284.7
drag, startPoint x: 61, startPoint y: 323, endPoint x: 574, endPoint y: 182, distance: 531.4
drag, startPoint x: 156, startPoint y: 318, endPoint x: 707, endPoint y: 116, distance: 586.7
drag, startPoint x: 346, startPoint y: 244, endPoint x: 655, endPoint y: 159, distance: 320.4
click at [1156, 382] on span "Next" at bounding box center [1152, 377] width 47 height 38
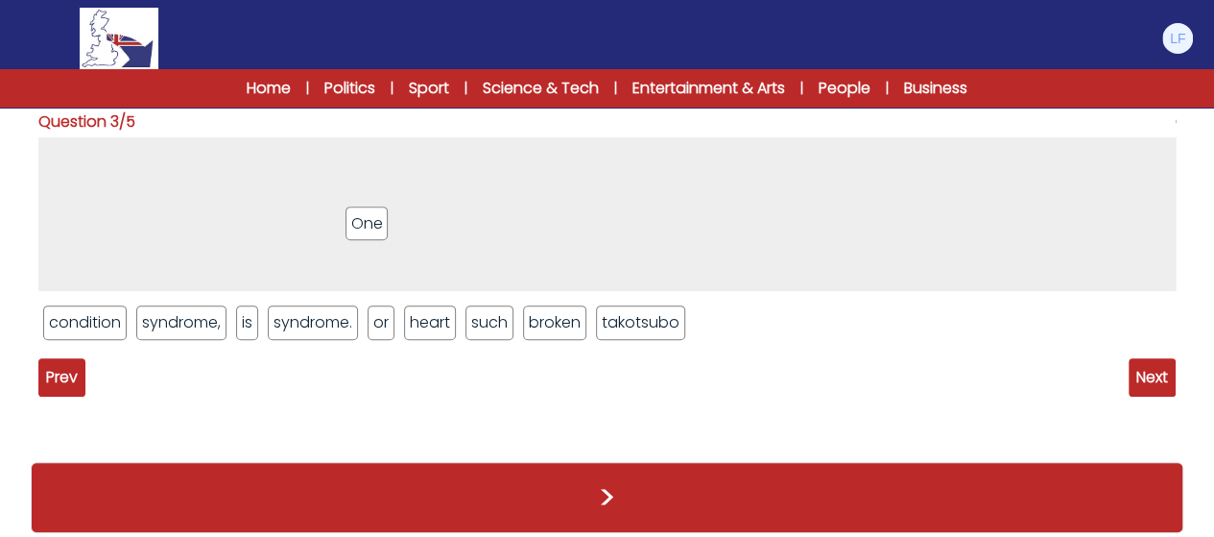
drag, startPoint x: 386, startPoint y: 328, endPoint x: 364, endPoint y: 229, distance: 101.3
click at [415, 320] on li "heart" at bounding box center [430, 322] width 52 height 35
drag, startPoint x: 428, startPoint y: 323, endPoint x: 280, endPoint y: 176, distance: 209.0
drag, startPoint x: 499, startPoint y: 327, endPoint x: 394, endPoint y: 124, distance: 229.3
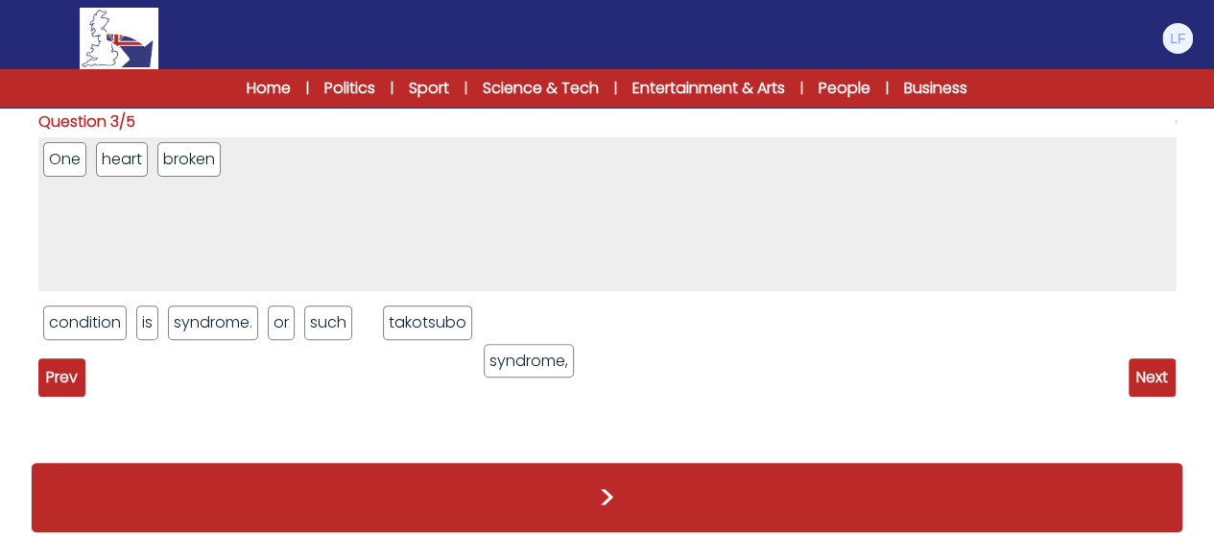
drag, startPoint x: 186, startPoint y: 323, endPoint x: 535, endPoint y: 362, distance: 350.5
drag, startPoint x: 395, startPoint y: 239, endPoint x: 365, endPoint y: 181, distance: 64.8
drag, startPoint x: 146, startPoint y: 325, endPoint x: 447, endPoint y: 186, distance: 332.0
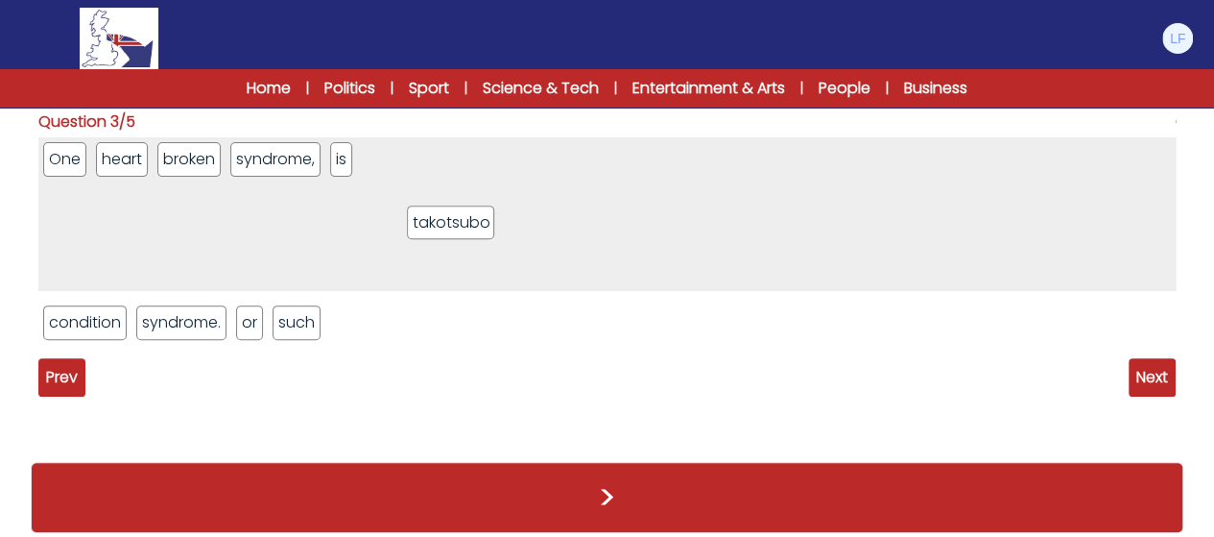
drag, startPoint x: 355, startPoint y: 333, endPoint x: 465, endPoint y: 177, distance: 190.9
drag, startPoint x: 160, startPoint y: 327, endPoint x: 549, endPoint y: 203, distance: 408.0
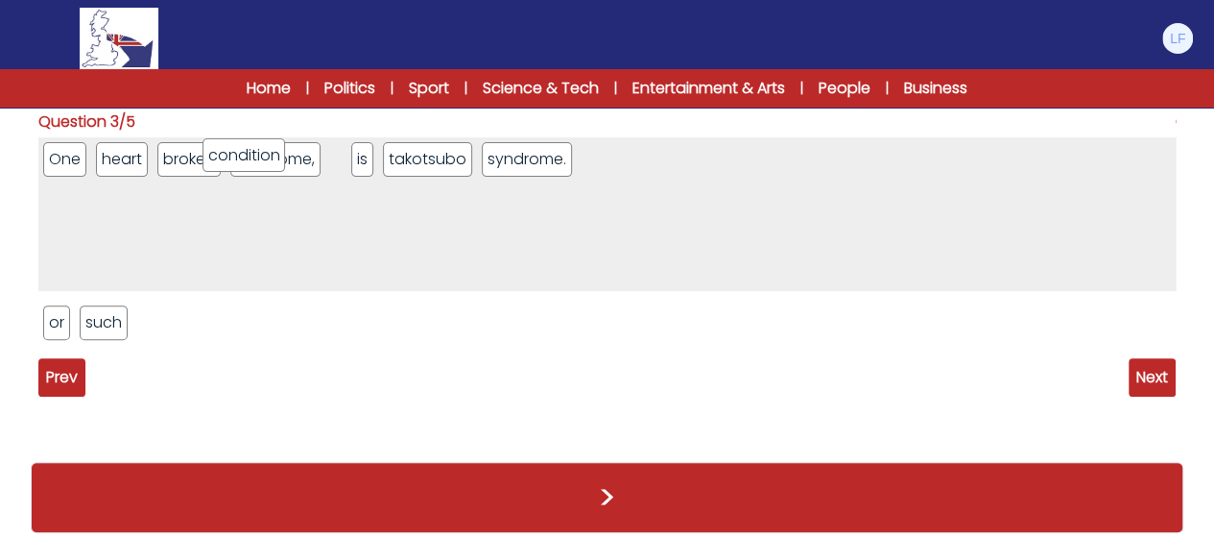
drag, startPoint x: 104, startPoint y: 313, endPoint x: 251, endPoint y: 158, distance: 213.9
drag, startPoint x: 387, startPoint y: 156, endPoint x: 234, endPoint y: 160, distance: 152.7
drag, startPoint x: 60, startPoint y: 323, endPoint x: 335, endPoint y: 161, distance: 319.2
drag, startPoint x: 84, startPoint y: 320, endPoint x: 501, endPoint y: 164, distance: 444.7
drag, startPoint x: 534, startPoint y: 166, endPoint x: 627, endPoint y: 162, distance: 93.2
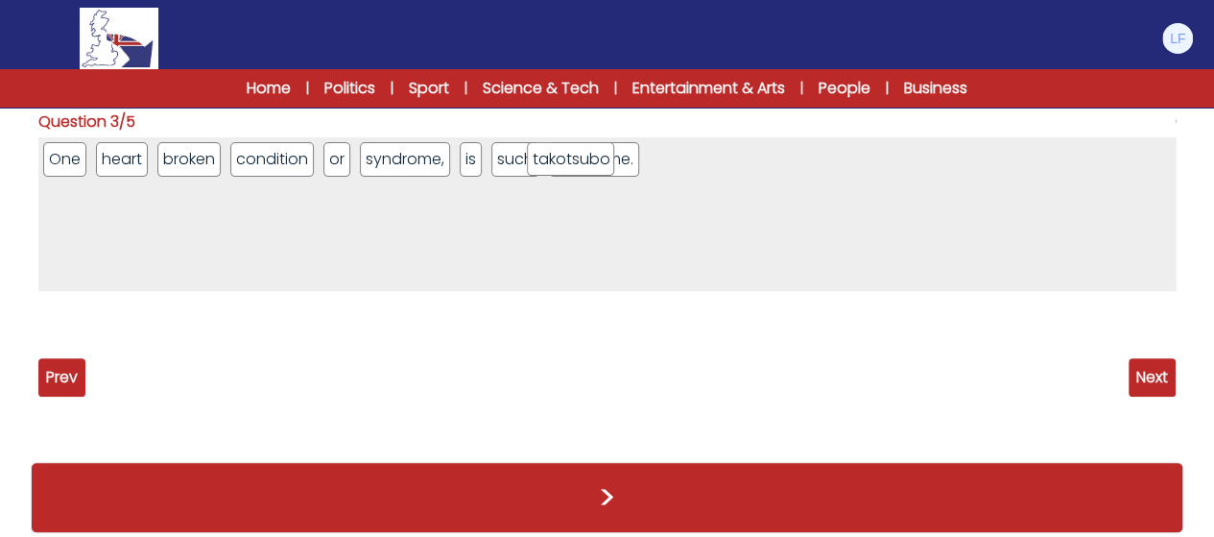
drag, startPoint x: 549, startPoint y: 159, endPoint x: 587, endPoint y: 156, distance: 38.5
click at [1159, 366] on span "Next" at bounding box center [1152, 377] width 47 height 38
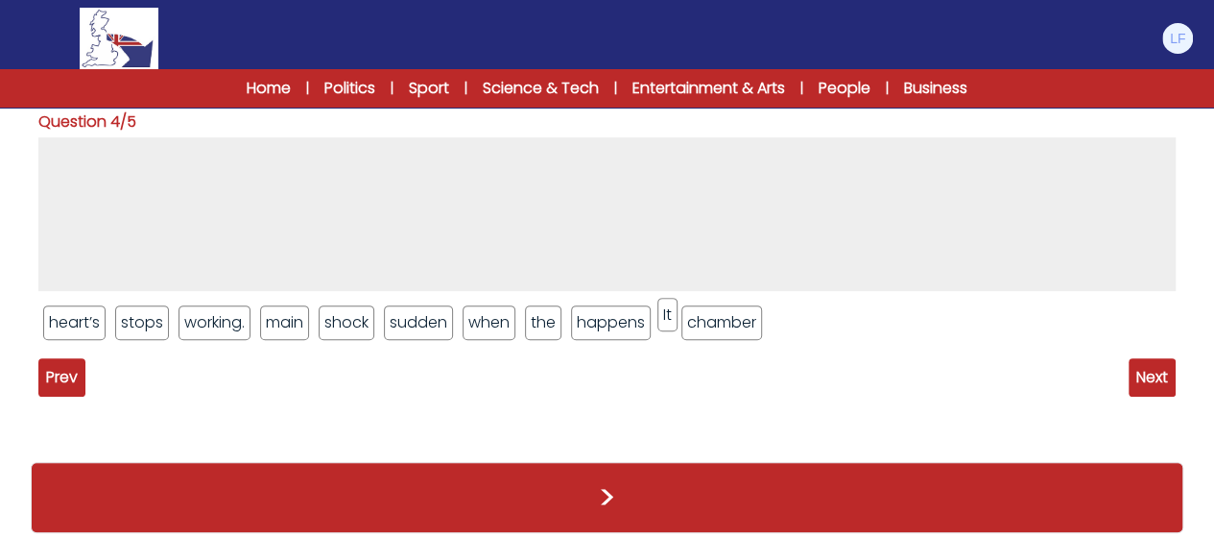
drag, startPoint x: 670, startPoint y: 324, endPoint x: 654, endPoint y: 205, distance: 120.1
drag, startPoint x: 301, startPoint y: 325, endPoint x: 288, endPoint y: 354, distance: 31.8
drag, startPoint x: 607, startPoint y: 318, endPoint x: 533, endPoint y: 224, distance: 119.6
drag, startPoint x: 500, startPoint y: 320, endPoint x: 484, endPoint y: 220, distance: 101.2
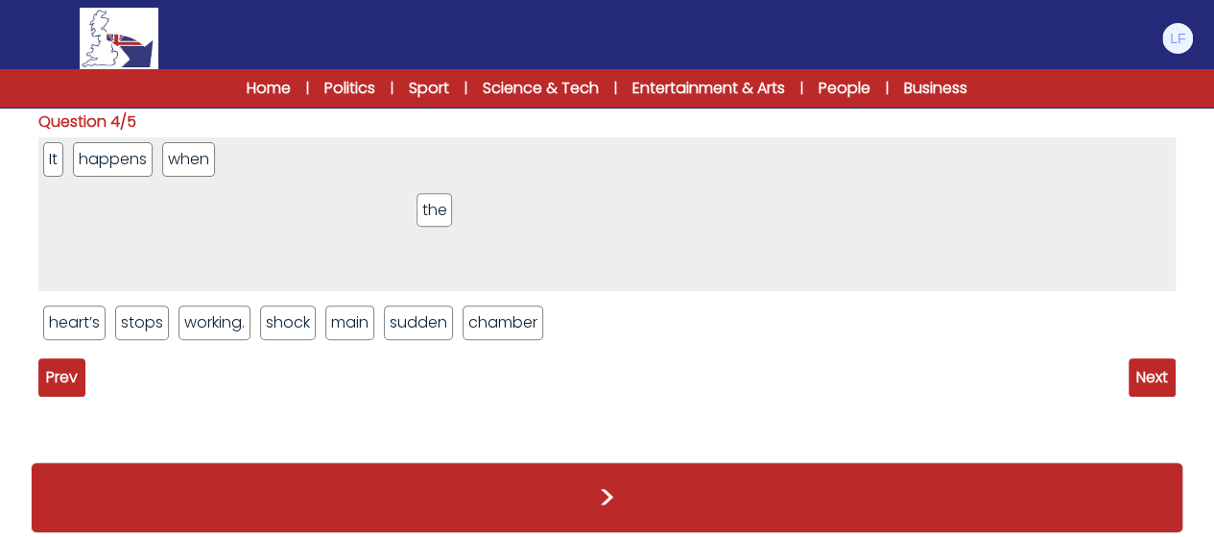
drag, startPoint x: 452, startPoint y: 242, endPoint x: 409, endPoint y: 170, distance: 84.0
drag, startPoint x: 339, startPoint y: 223, endPoint x: 363, endPoint y: 204, distance: 30.1
drag, startPoint x: 443, startPoint y: 318, endPoint x: 459, endPoint y: 175, distance: 143.8
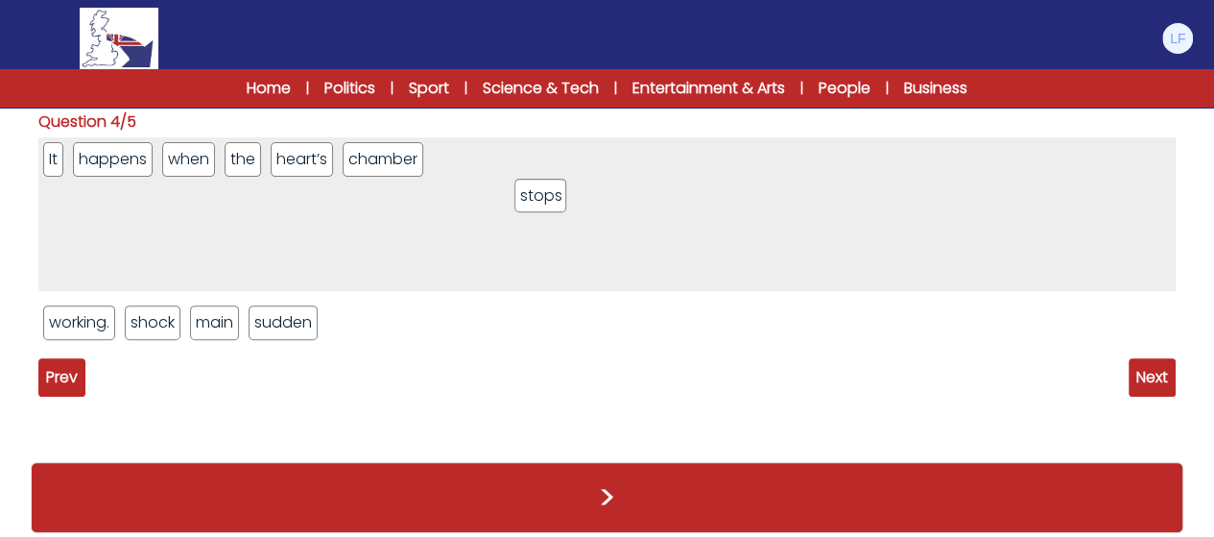
drag, startPoint x: 77, startPoint y: 323, endPoint x: 574, endPoint y: 179, distance: 517.6
drag, startPoint x: 476, startPoint y: 156, endPoint x: 471, endPoint y: 271, distance: 114.3
drag, startPoint x: 469, startPoint y: 156, endPoint x: 443, endPoint y: 364, distance: 208.9
drag, startPoint x: 318, startPoint y: 321, endPoint x: 562, endPoint y: 173, distance: 285.9
drag, startPoint x: 282, startPoint y: 329, endPoint x: 578, endPoint y: 179, distance: 331.4
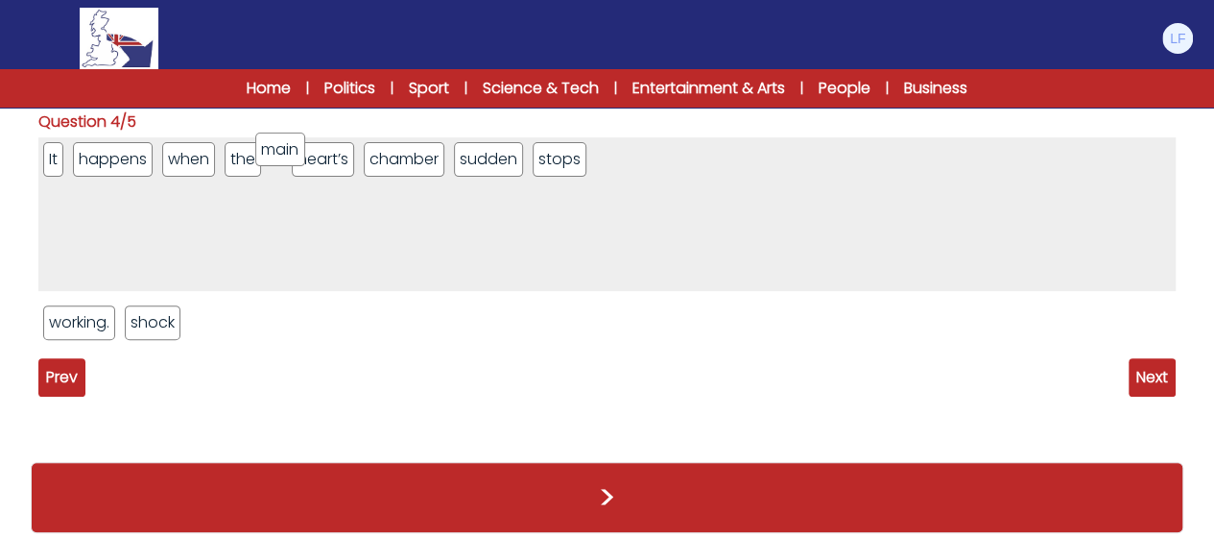
drag, startPoint x: 221, startPoint y: 327, endPoint x: 286, endPoint y: 155, distance: 184.7
drag, startPoint x: 184, startPoint y: 316, endPoint x: 802, endPoint y: 168, distance: 635.6
drag, startPoint x: 466, startPoint y: 165, endPoint x: 729, endPoint y: 174, distance: 263.1
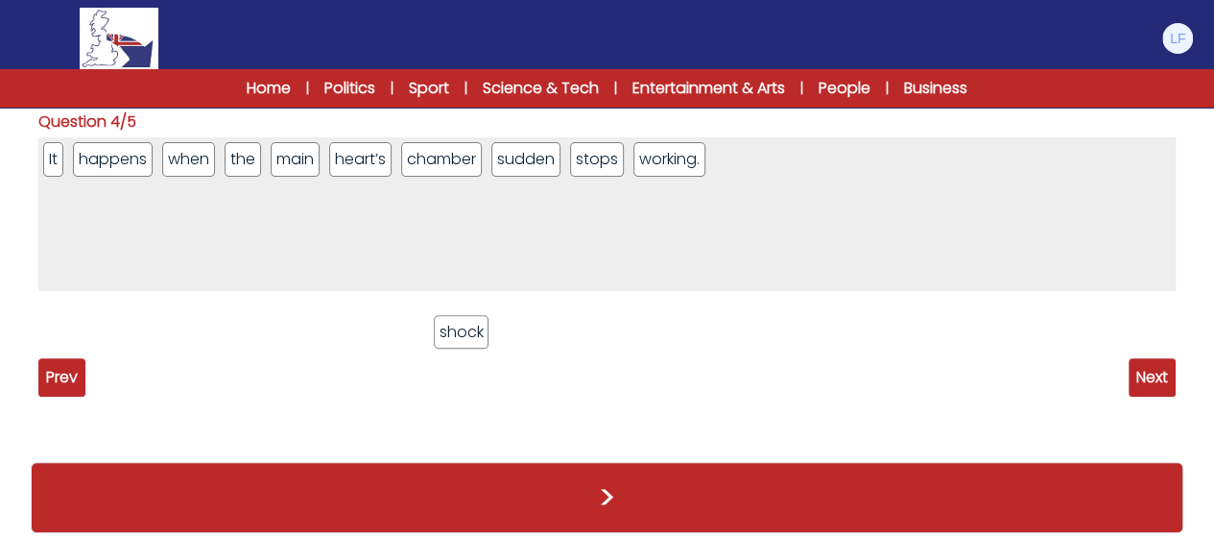
drag, startPoint x: 84, startPoint y: 323, endPoint x: 475, endPoint y: 333, distance: 390.8
drag, startPoint x: 69, startPoint y: 319, endPoint x: 494, endPoint y: 219, distance: 436.8
click at [499, 253] on ul "It happens when the main heart’s chamber shock sudden stops working." at bounding box center [606, 214] width 1137 height 154
click at [1127, 366] on div "Prev Next" at bounding box center [606, 377] width 1137 height 38
click at [1134, 373] on span "Next" at bounding box center [1152, 377] width 47 height 38
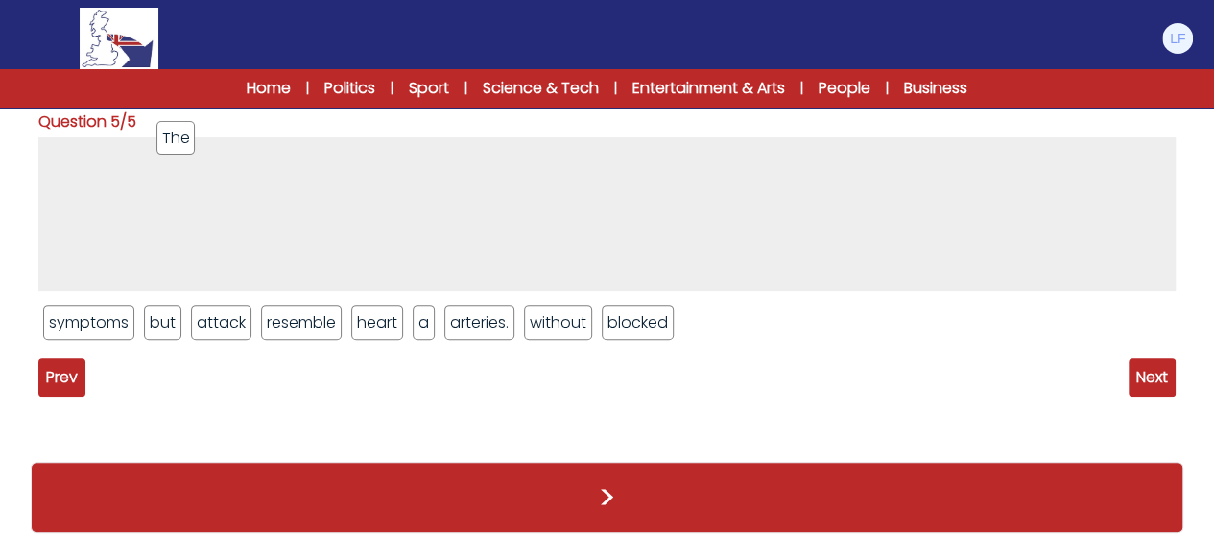
drag, startPoint x: 203, startPoint y: 283, endPoint x: 169, endPoint y: 142, distance: 145.3
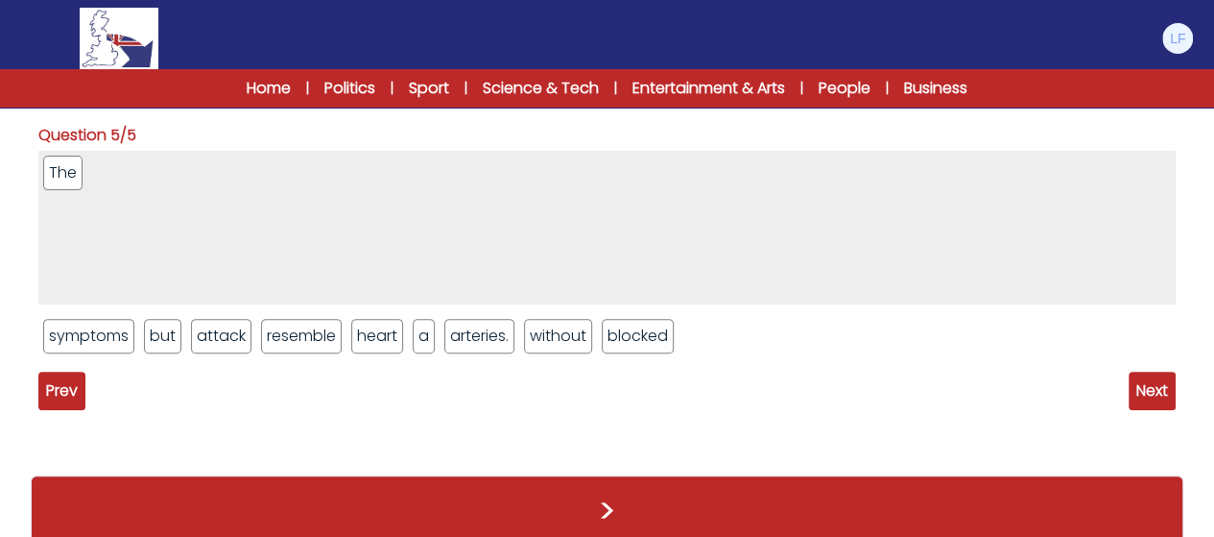
scroll to position [261, 0]
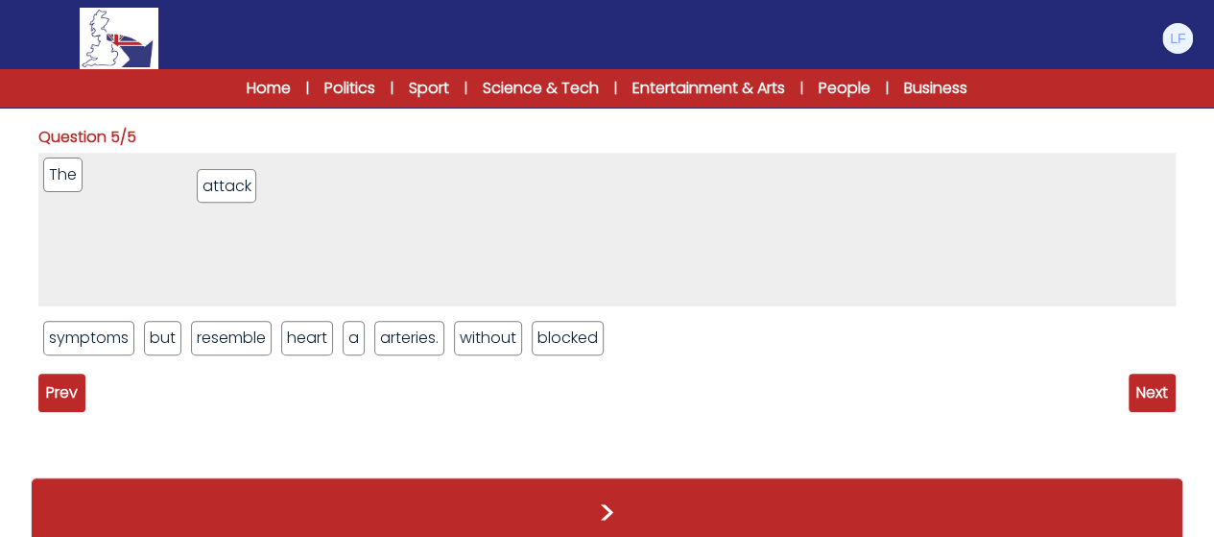
drag, startPoint x: 227, startPoint y: 318, endPoint x: 232, endPoint y: 185, distance: 132.6
drag, startPoint x: 123, startPoint y: 166, endPoint x: 194, endPoint y: 414, distance: 257.6
drag, startPoint x: 109, startPoint y: 339, endPoint x: 269, endPoint y: 187, distance: 220.0
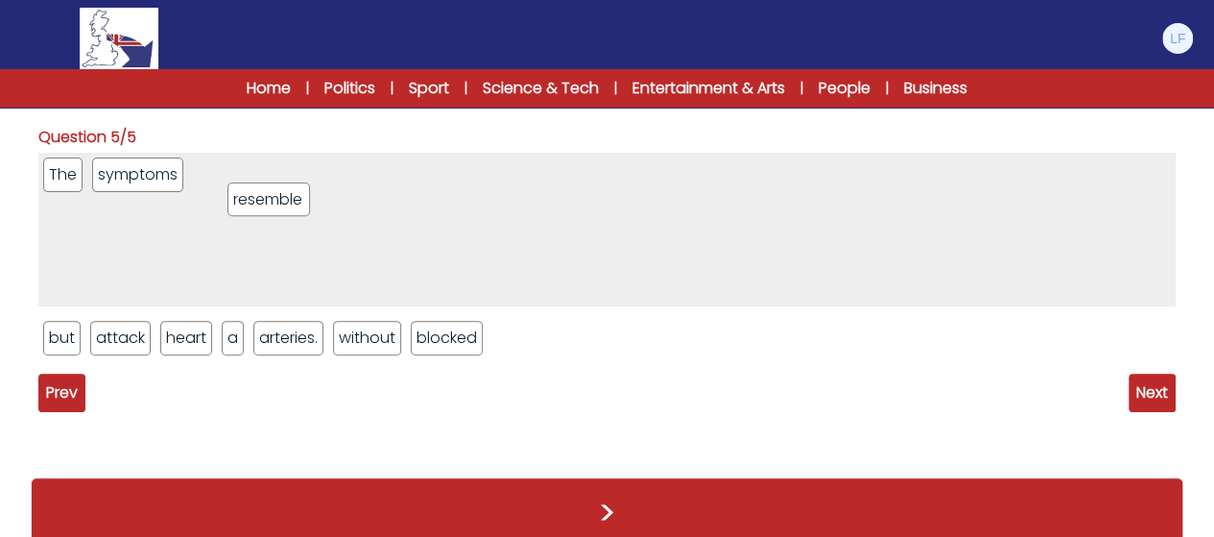
drag, startPoint x: 222, startPoint y: 306, endPoint x: 282, endPoint y: 171, distance: 148.2
drag, startPoint x: 230, startPoint y: 335, endPoint x: 310, endPoint y: 196, distance: 160.4
drag, startPoint x: 192, startPoint y: 339, endPoint x: 463, endPoint y: 139, distance: 336.3
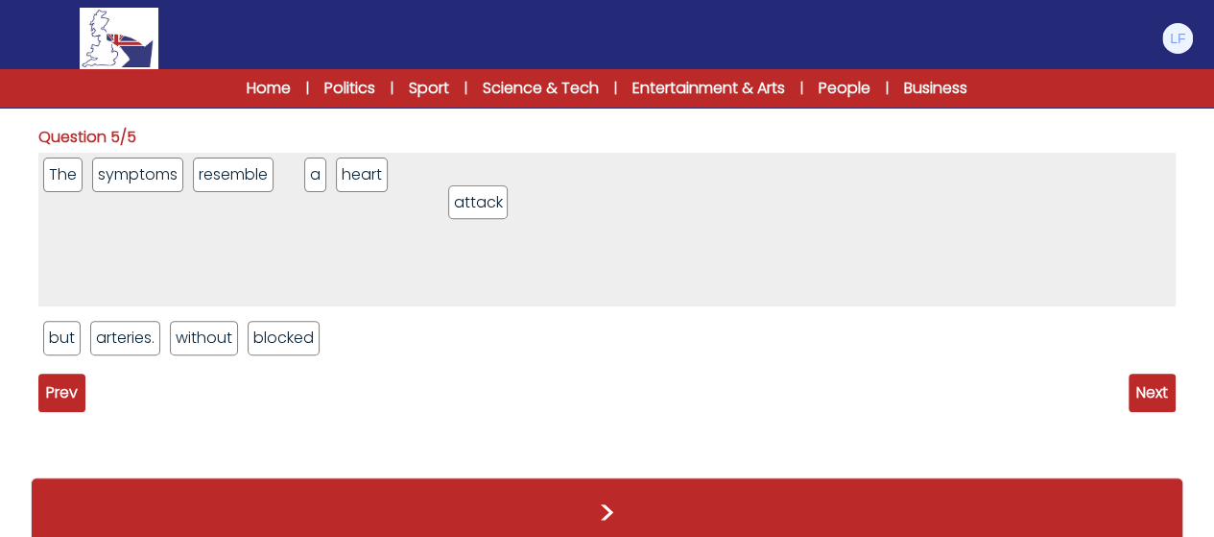
drag, startPoint x: 296, startPoint y: 285, endPoint x: 494, endPoint y: 195, distance: 218.2
drag, startPoint x: 324, startPoint y: 170, endPoint x: 472, endPoint y: 166, distance: 147.9
drag, startPoint x: 61, startPoint y: 343, endPoint x: 559, endPoint y: 166, distance: 527.6
drag, startPoint x: 309, startPoint y: 171, endPoint x: 547, endPoint y: 179, distance: 238.2
drag, startPoint x: 248, startPoint y: 313, endPoint x: 587, endPoint y: 156, distance: 374.1
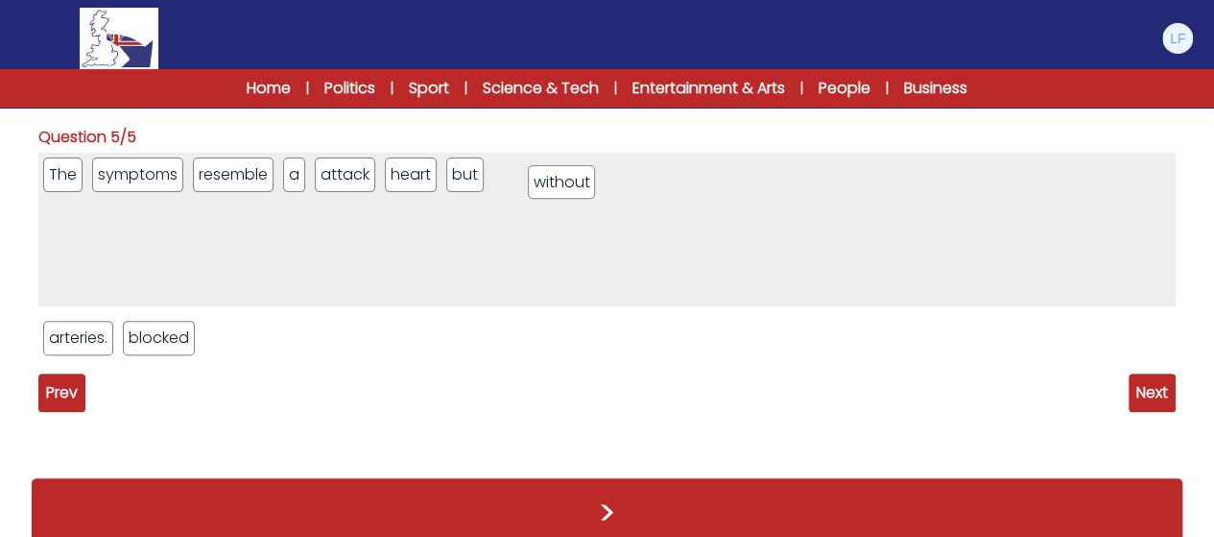
drag, startPoint x: 368, startPoint y: 171, endPoint x: 580, endPoint y: 179, distance: 212.3
drag, startPoint x: 401, startPoint y: 295, endPoint x: 662, endPoint y: 168, distance: 290.2
drag, startPoint x: 361, startPoint y: 172, endPoint x: 685, endPoint y: 191, distance: 325.0
drag, startPoint x: 157, startPoint y: 328, endPoint x: 401, endPoint y: 289, distance: 247.0
click at [401, 289] on div "The symptoms resemble a attack heart but without blocked arteries." at bounding box center [606, 261] width 1137 height 217
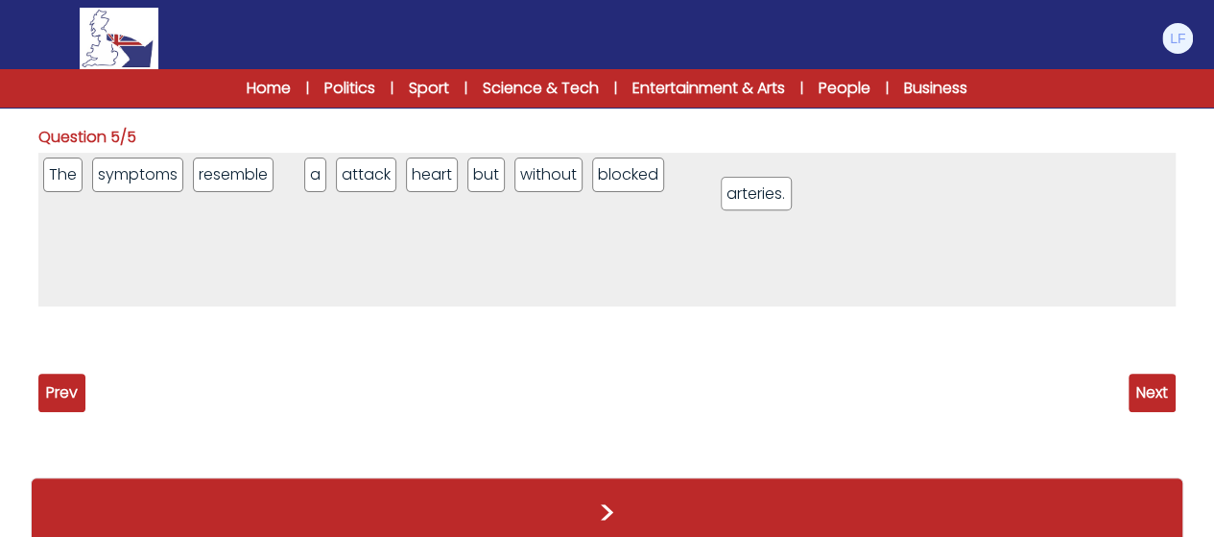
drag, startPoint x: 161, startPoint y: 329, endPoint x: 783, endPoint y: 191, distance: 637.2
drag, startPoint x: 465, startPoint y: 176, endPoint x: 744, endPoint y: 203, distance: 280.7
click at [1142, 401] on span "Next" at bounding box center [1152, 392] width 47 height 38
drag, startPoint x: 69, startPoint y: 177, endPoint x: 133, endPoint y: 275, distance: 117.9
drag, startPoint x: 78, startPoint y: 218, endPoint x: 113, endPoint y: 293, distance: 82.9
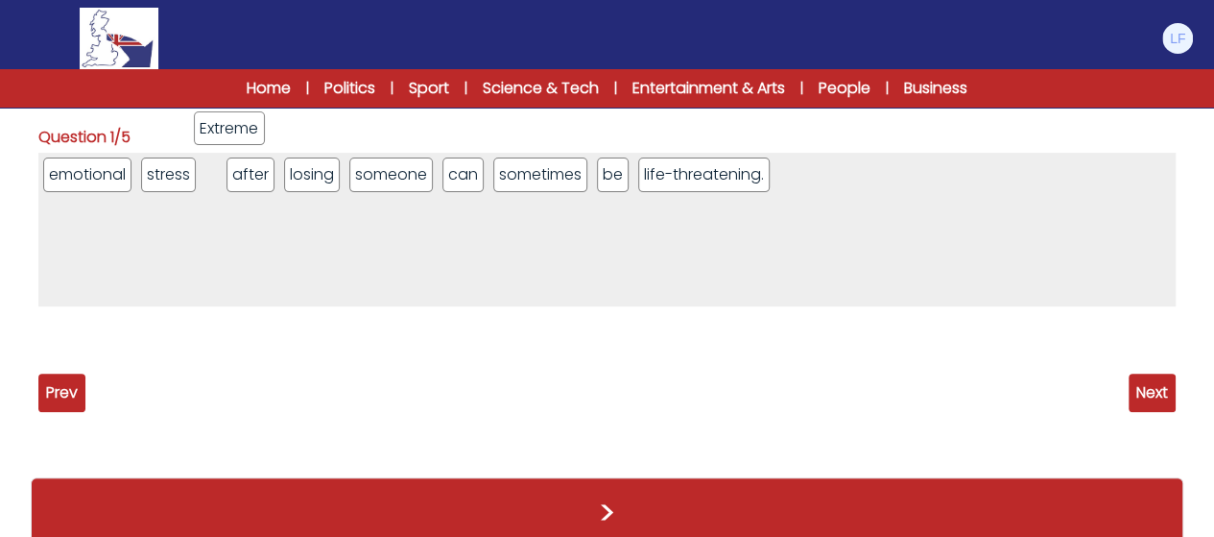
drag, startPoint x: 75, startPoint y: 178, endPoint x: 225, endPoint y: 132, distance: 156.7
drag, startPoint x: 250, startPoint y: 173, endPoint x: 344, endPoint y: 394, distance: 240.0
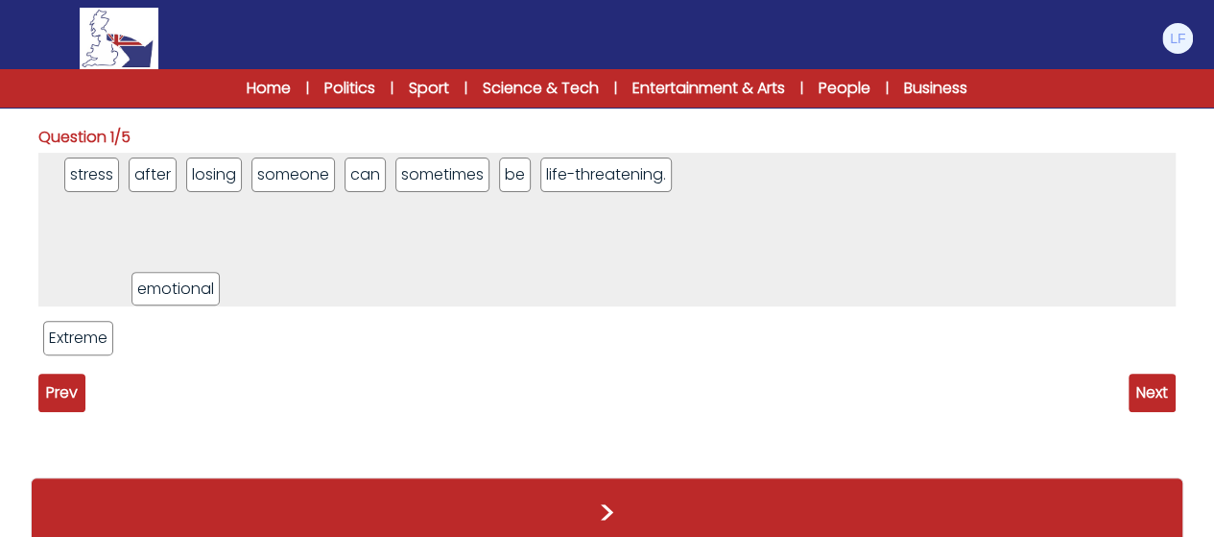
drag, startPoint x: 108, startPoint y: 181, endPoint x: 257, endPoint y: 421, distance: 282.3
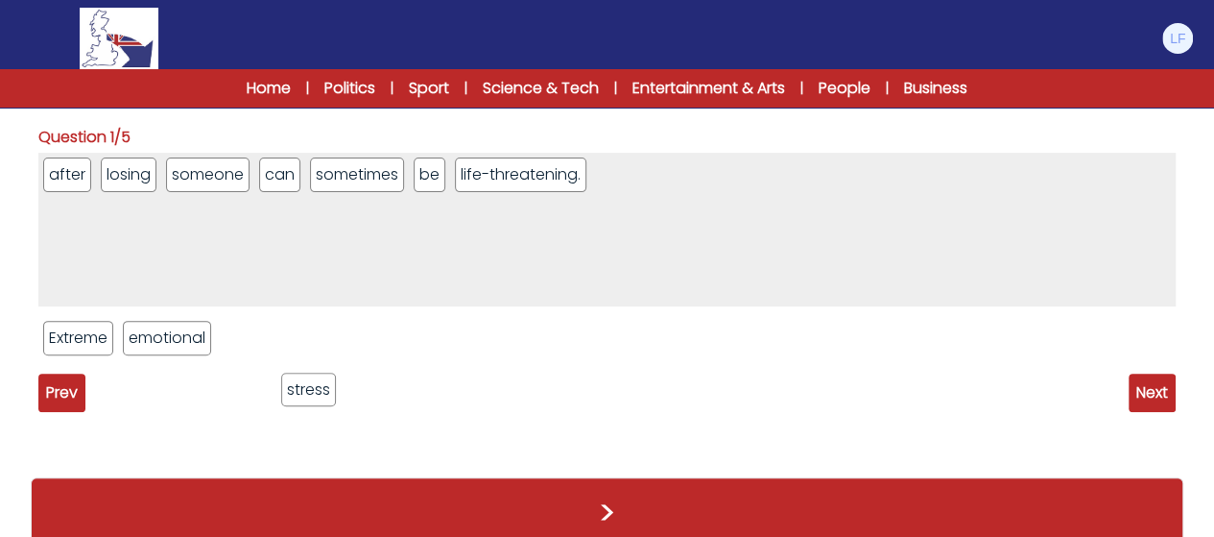
drag, startPoint x: 147, startPoint y: 207, endPoint x: 324, endPoint y: 391, distance: 255.2
drag, startPoint x: 63, startPoint y: 173, endPoint x: 371, endPoint y: 336, distance: 347.8
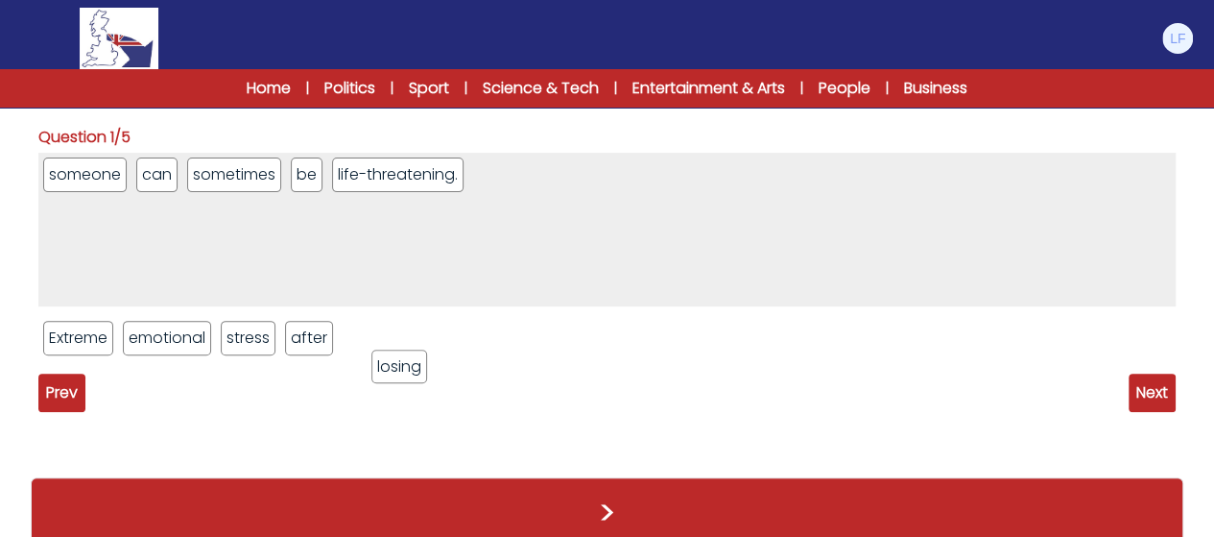
drag, startPoint x: 75, startPoint y: 168, endPoint x: 424, endPoint y: 362, distance: 399.6
drag, startPoint x: 305, startPoint y: 251, endPoint x: 507, endPoint y: 325, distance: 215.0
drag, startPoint x: 459, startPoint y: 343, endPoint x: 347, endPoint y: 344, distance: 111.3
drag, startPoint x: 383, startPoint y: 336, endPoint x: 483, endPoint y: 341, distance: 99.9
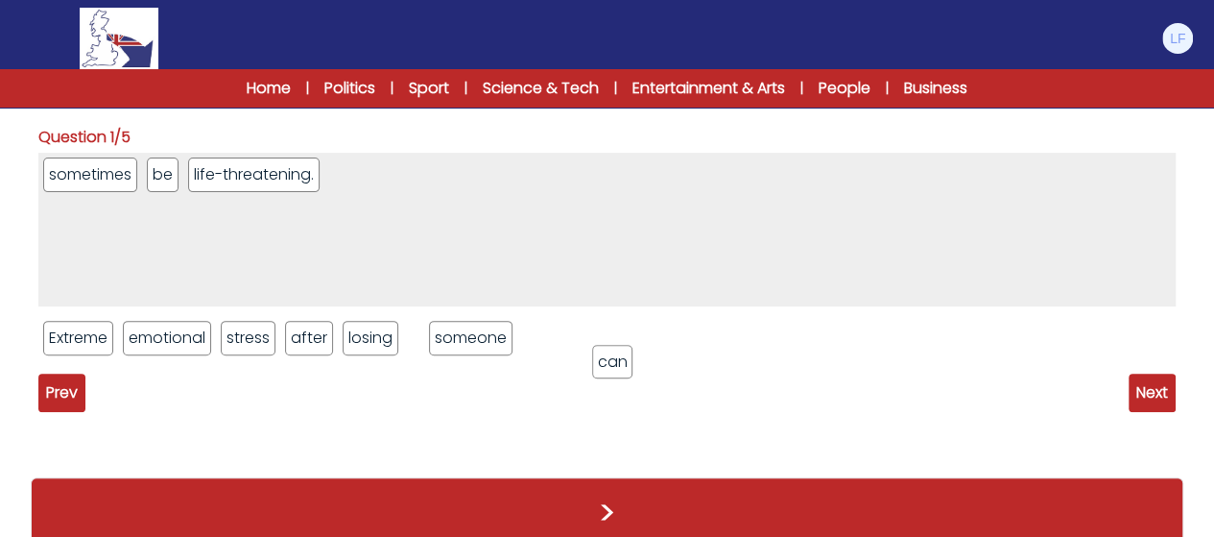
drag, startPoint x: 83, startPoint y: 166, endPoint x: 632, endPoint y: 352, distance: 579.8
drag, startPoint x: 430, startPoint y: 340, endPoint x: 555, endPoint y: 341, distance: 124.8
drag, startPoint x: 350, startPoint y: 222, endPoint x: 622, endPoint y: 330, distance: 292.5
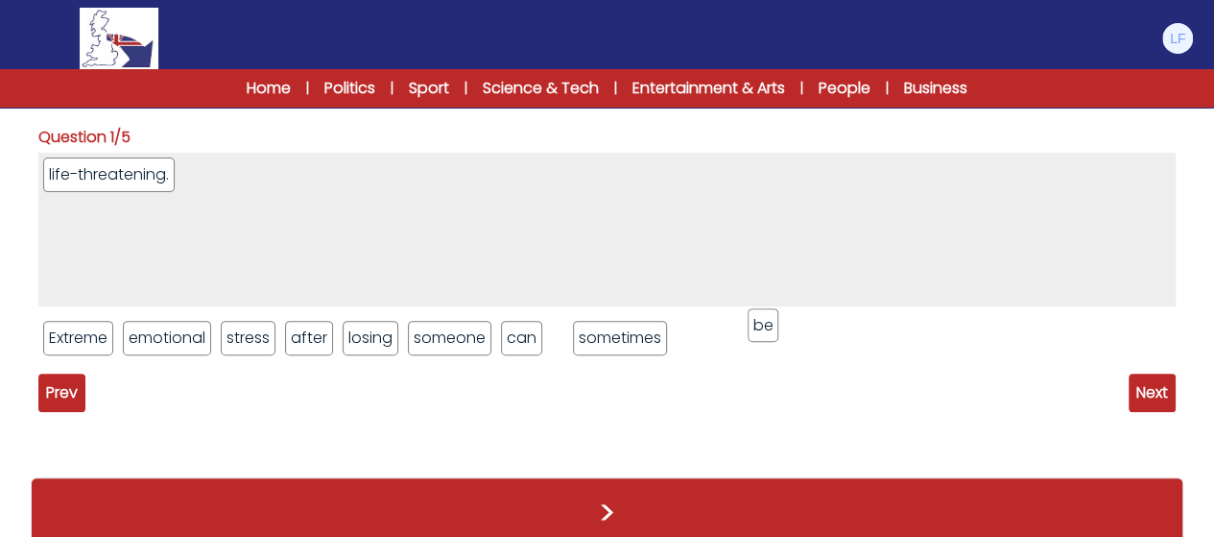
drag, startPoint x: 65, startPoint y: 168, endPoint x: 772, endPoint y: 333, distance: 725.5
click at [676, 339] on ul "Extreme emotional stress after losing someone can be sometimes" at bounding box center [606, 338] width 1137 height 44
drag, startPoint x: 646, startPoint y: 339, endPoint x: 692, endPoint y: 339, distance: 46.1
drag, startPoint x: 288, startPoint y: 184, endPoint x: 801, endPoint y: 332, distance: 533.5
click at [1155, 403] on span "Next" at bounding box center [1152, 392] width 47 height 38
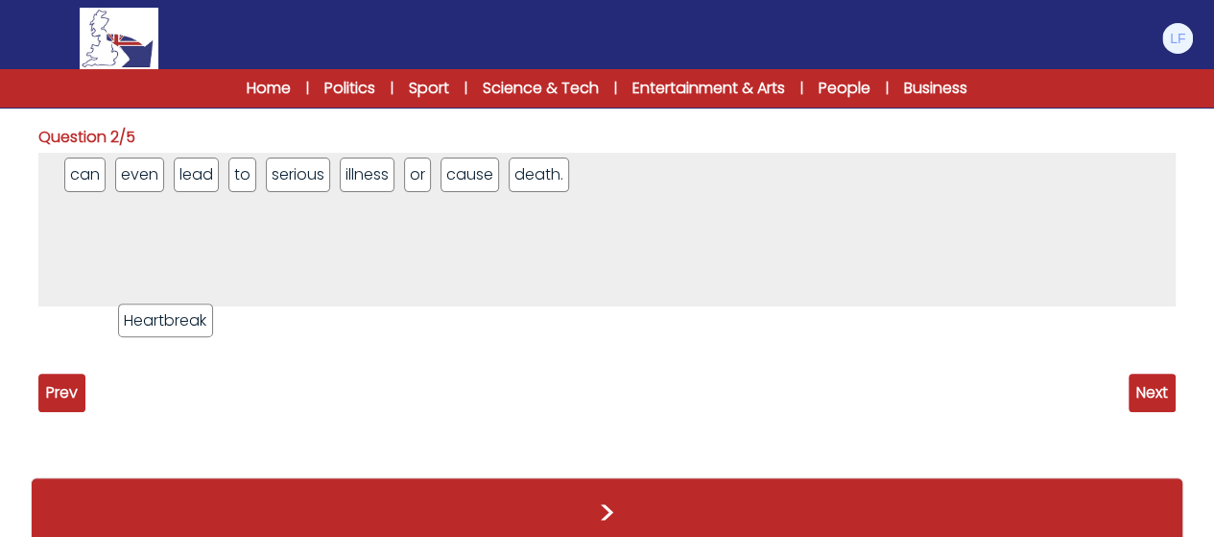
drag, startPoint x: 173, startPoint y: 325, endPoint x: 192, endPoint y: 359, distance: 38.7
drag, startPoint x: 73, startPoint y: 178, endPoint x: 214, endPoint y: 337, distance: 212.8
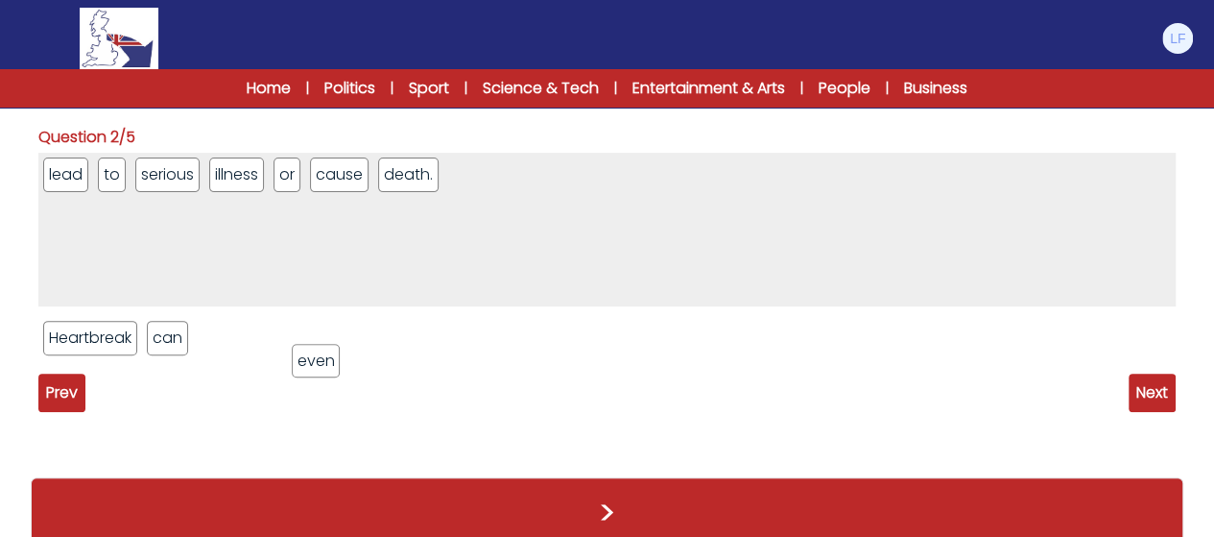
drag, startPoint x: 84, startPoint y: 177, endPoint x: 333, endPoint y: 363, distance: 310.6
drag, startPoint x: 75, startPoint y: 175, endPoint x: 322, endPoint y: 347, distance: 300.6
drag, startPoint x: 125, startPoint y: 215, endPoint x: 375, endPoint y: 388, distance: 304.3
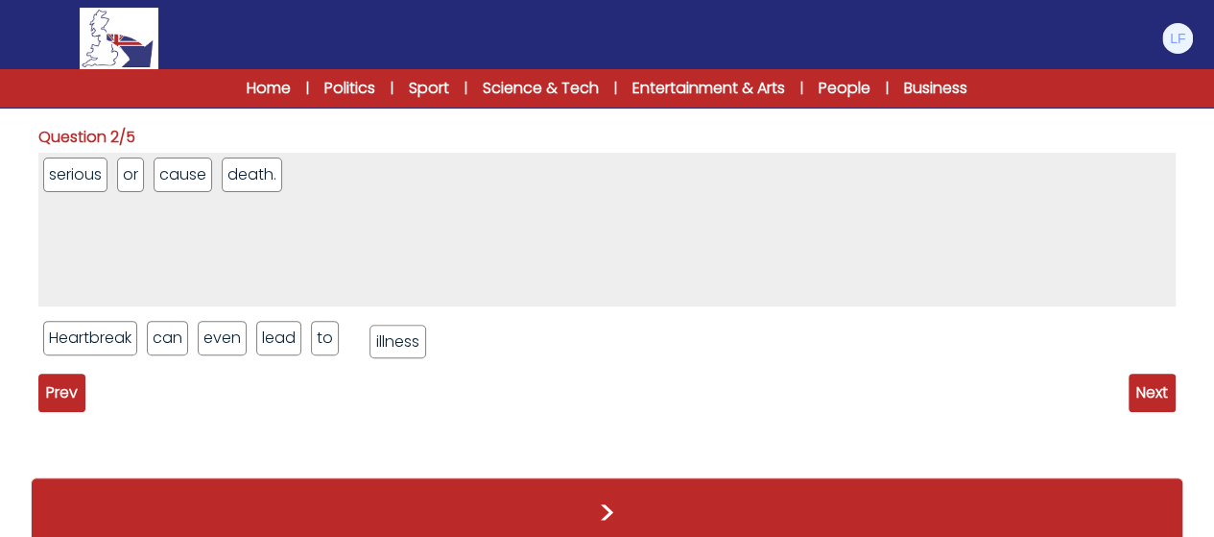
drag, startPoint x: 255, startPoint y: 247, endPoint x: 385, endPoint y: 351, distance: 166.5
drag, startPoint x: 361, startPoint y: 339, endPoint x: 323, endPoint y: 270, distance: 79.1
drag, startPoint x: 55, startPoint y: 170, endPoint x: 378, endPoint y: 344, distance: 367.2
drag, startPoint x: 279, startPoint y: 193, endPoint x: 385, endPoint y: 352, distance: 191.1
click at [395, 366] on div "or cause death. illness Heartbreak can even lead to serious" at bounding box center [606, 261] width 1137 height 217
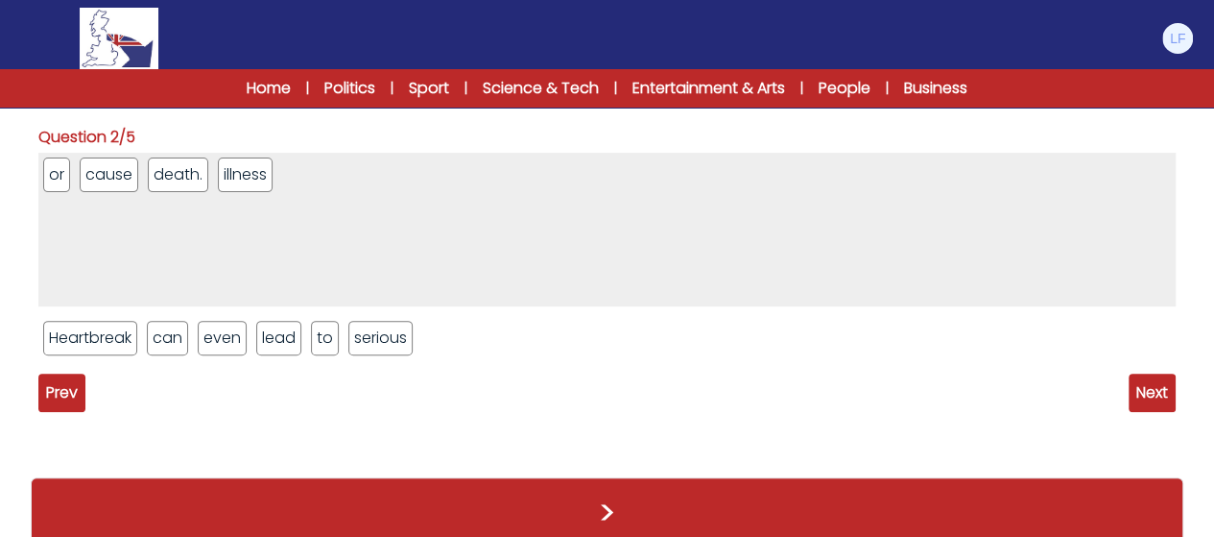
drag, startPoint x: 275, startPoint y: 183, endPoint x: 515, endPoint y: 324, distance: 279.2
click at [515, 324] on div "or cause death. illness Heartbreak can even lead to serious" at bounding box center [606, 261] width 1137 height 217
drag, startPoint x: 259, startPoint y: 176, endPoint x: 567, endPoint y: 371, distance: 365.1
drag, startPoint x: 157, startPoint y: 187, endPoint x: 295, endPoint y: 227, distance: 143.1
click at [295, 227] on ul "or cause death." at bounding box center [606, 230] width 1137 height 154
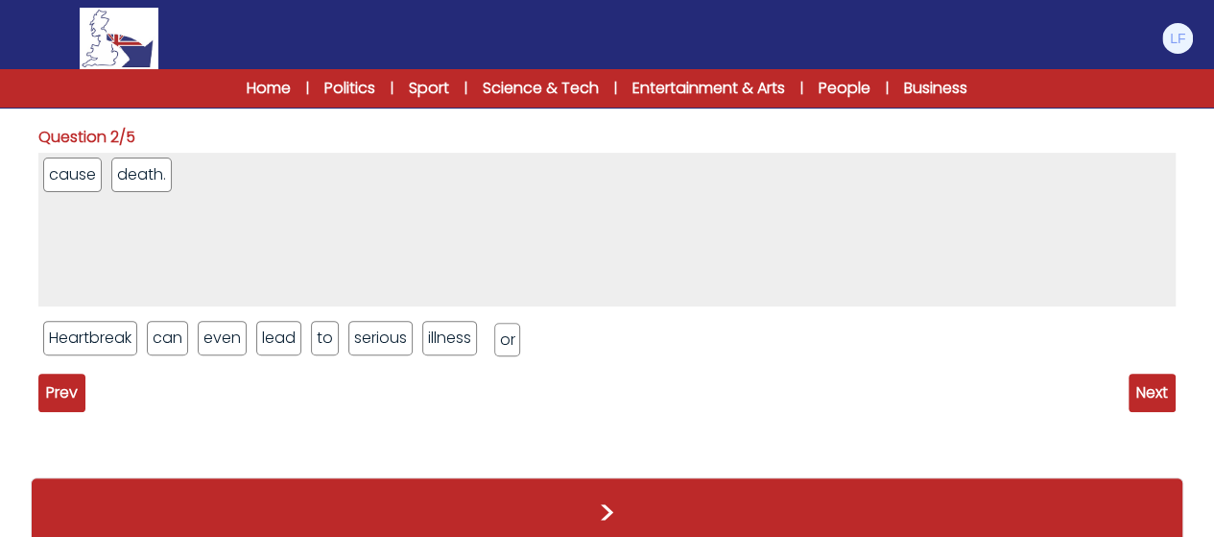
drag, startPoint x: 252, startPoint y: 249, endPoint x: 511, endPoint y: 343, distance: 274.8
drag, startPoint x: 77, startPoint y: 168, endPoint x: 596, endPoint y: 343, distance: 547.9
drag, startPoint x: 75, startPoint y: 164, endPoint x: 647, endPoint y: 314, distance: 591.4
drag, startPoint x: 565, startPoint y: 327, endPoint x: 637, endPoint y: 332, distance: 72.1
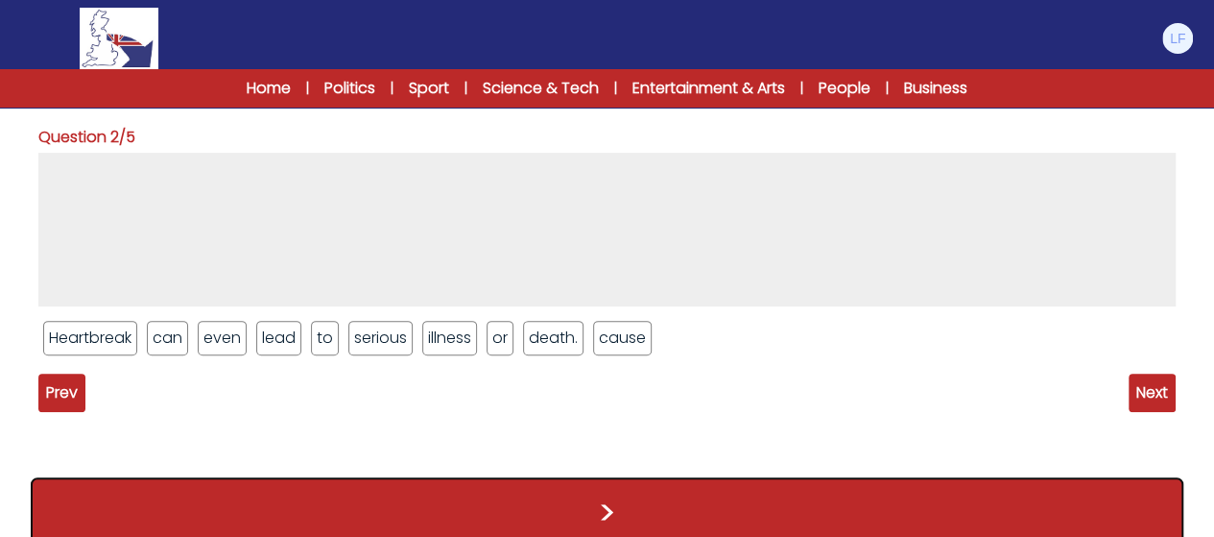
click at [604, 507] on button ">" at bounding box center [607, 512] width 1153 height 71
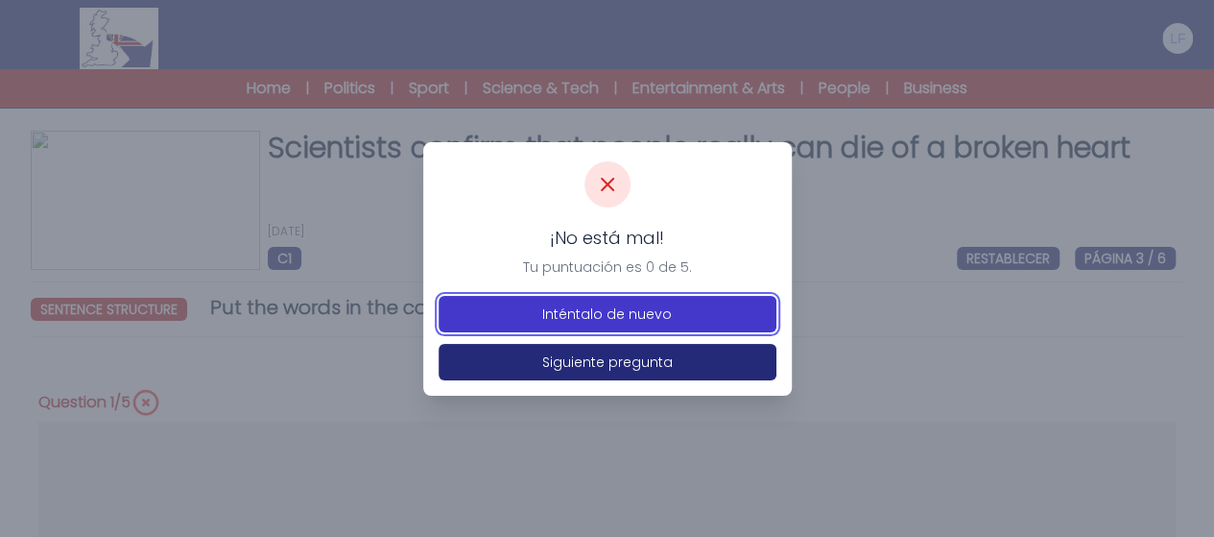
click at [672, 313] on button "Inténtalo de nuevo" at bounding box center [608, 314] width 338 height 36
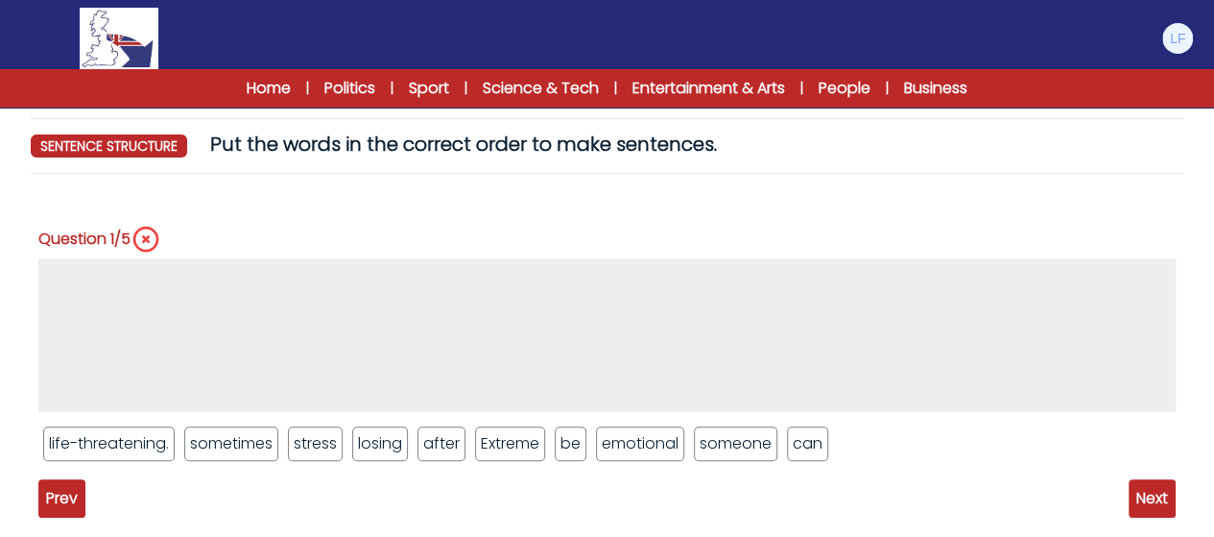
scroll to position [180, 0]
